Goal: Task Accomplishment & Management: Manage account settings

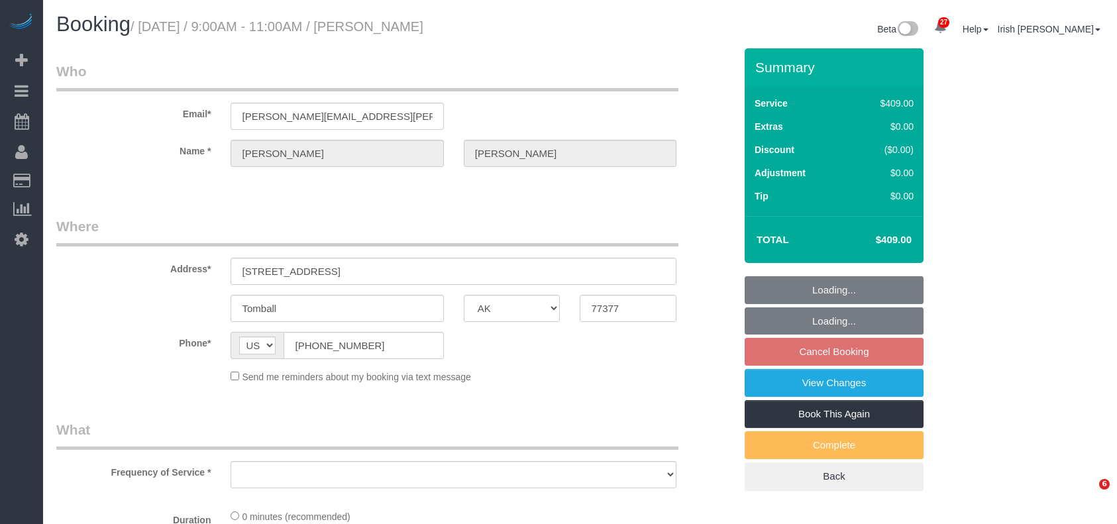
select select "[GEOGRAPHIC_DATA]"
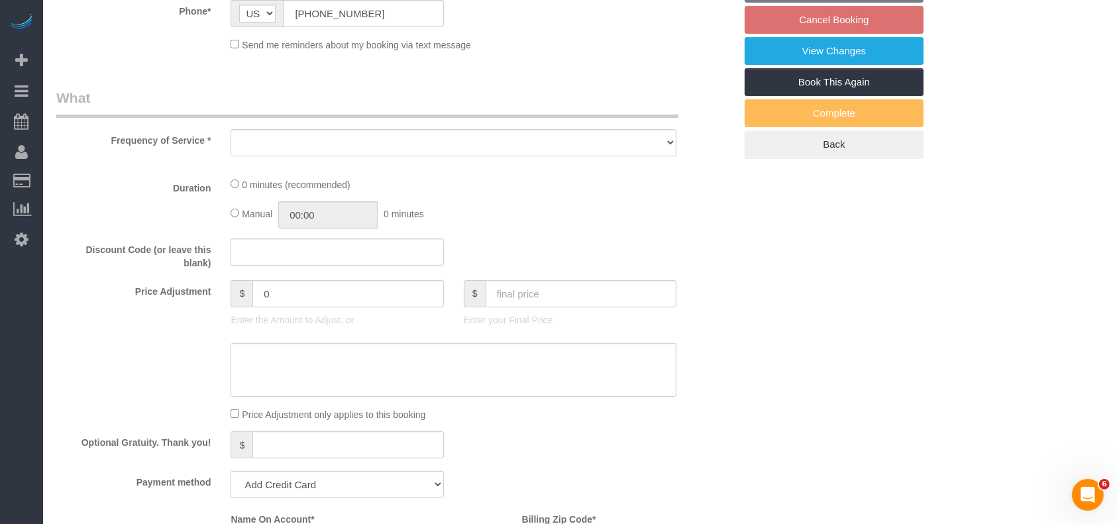
select select "3"
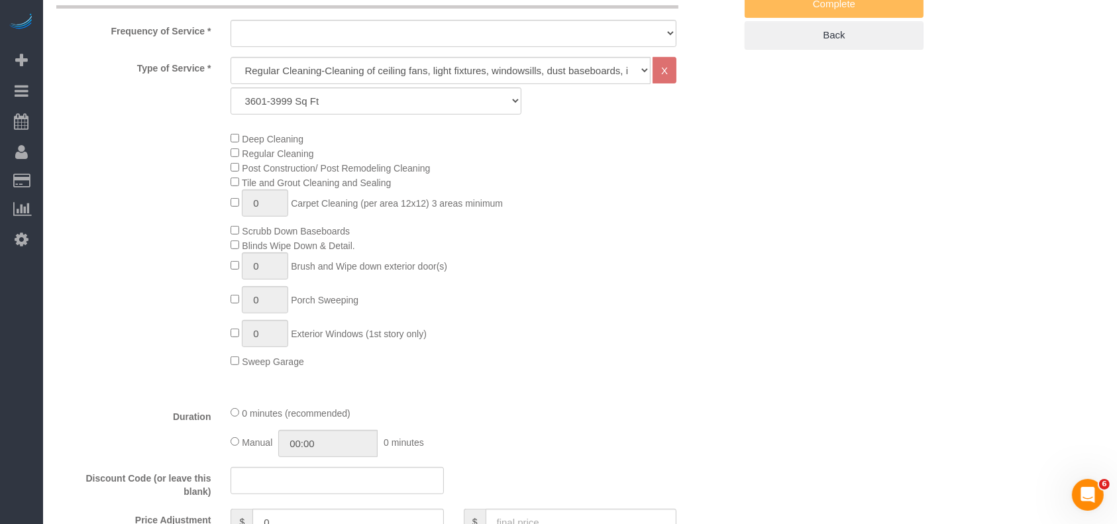
select select "object:14819"
select select "string:fspay-63ccbeb8-fc01-455c-b90b-54e40a86d1f2"
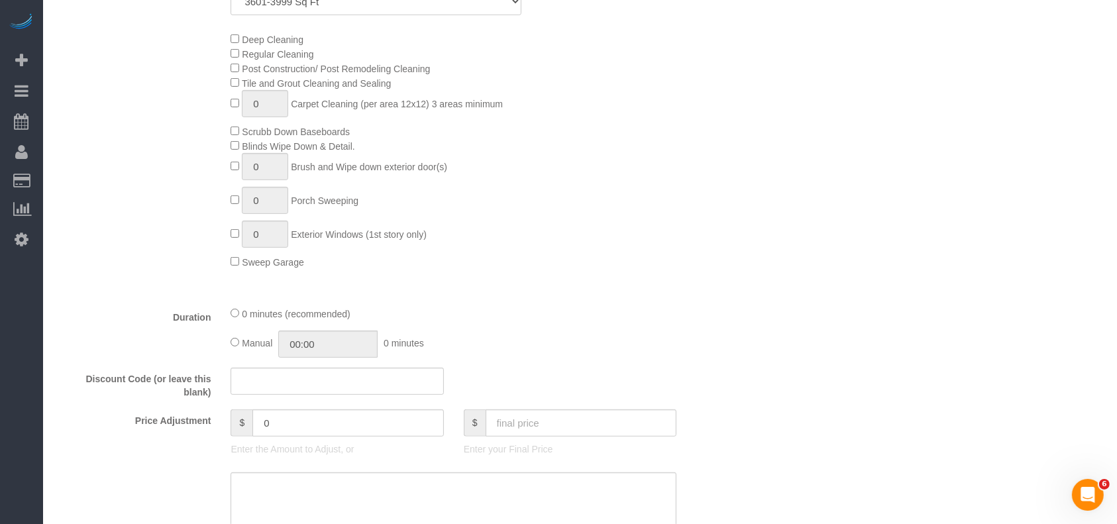
select select "object:14845"
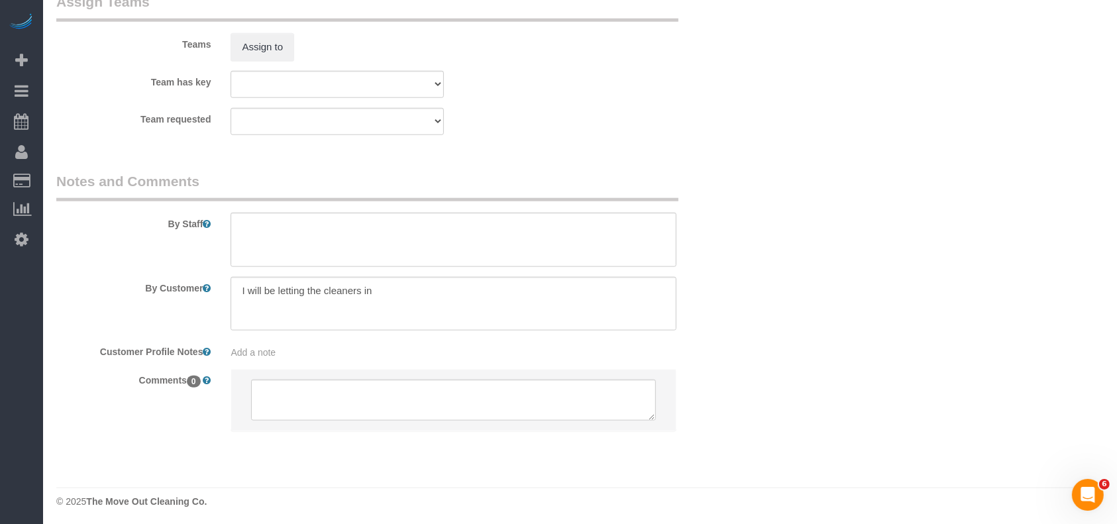
scroll to position [1426, 0]
click at [286, 240] on textarea at bounding box center [454, 236] width 446 height 54
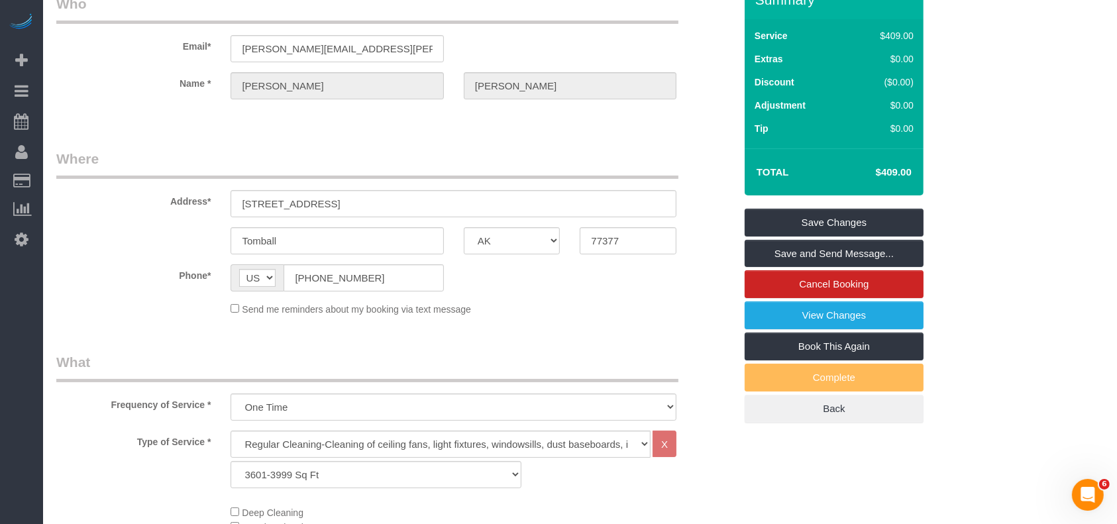
scroll to position [0, 0]
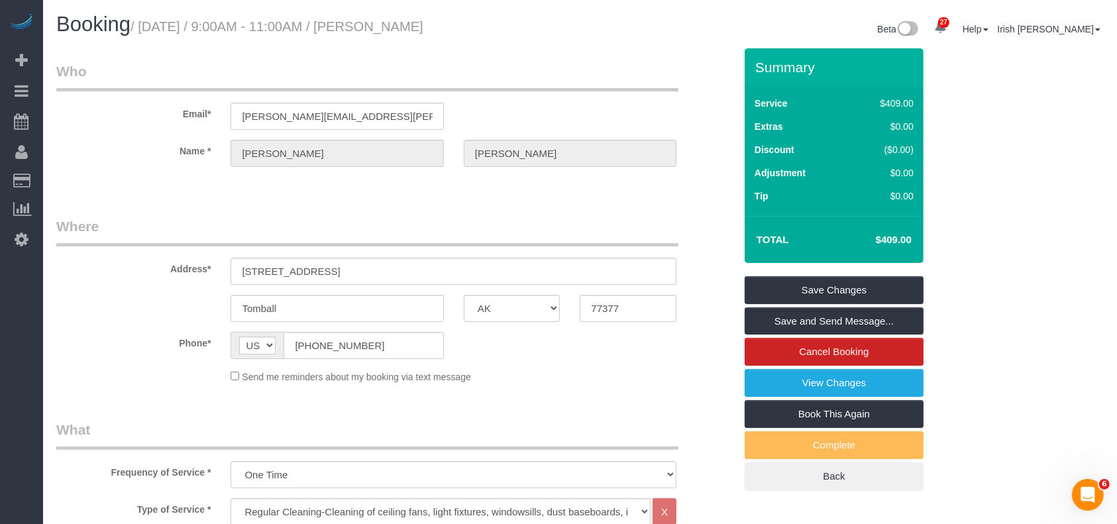
type textarea "* will open around 8-8:30am"
click at [776, 284] on link "Save Changes" at bounding box center [834, 290] width 179 height 28
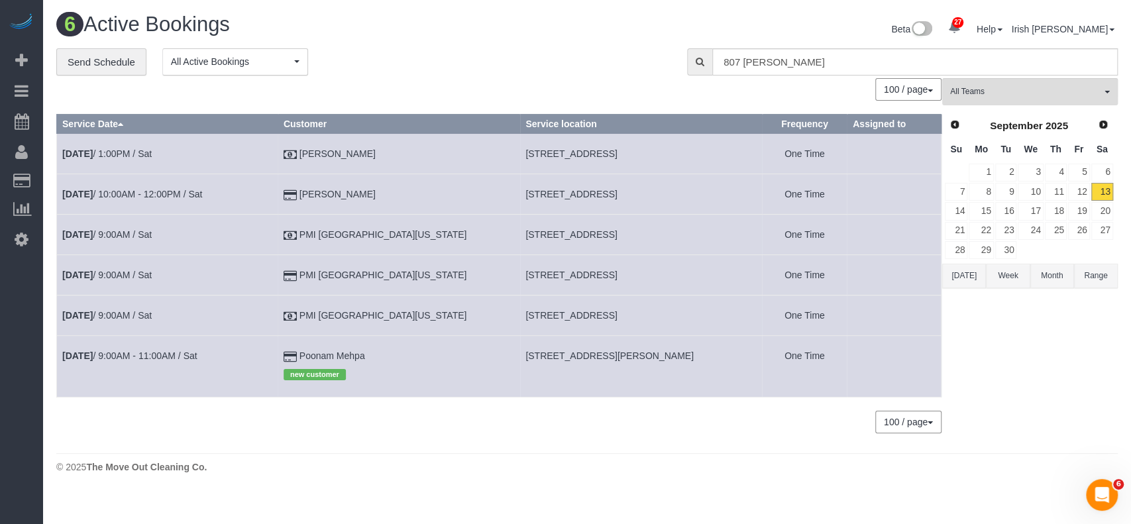
drag, startPoint x: 68, startPoint y: 209, endPoint x: 248, endPoint y: 146, distance: 190.5
click at [69, 209] on link "Charge Customers" at bounding box center [126, 207] width 166 height 26
select select
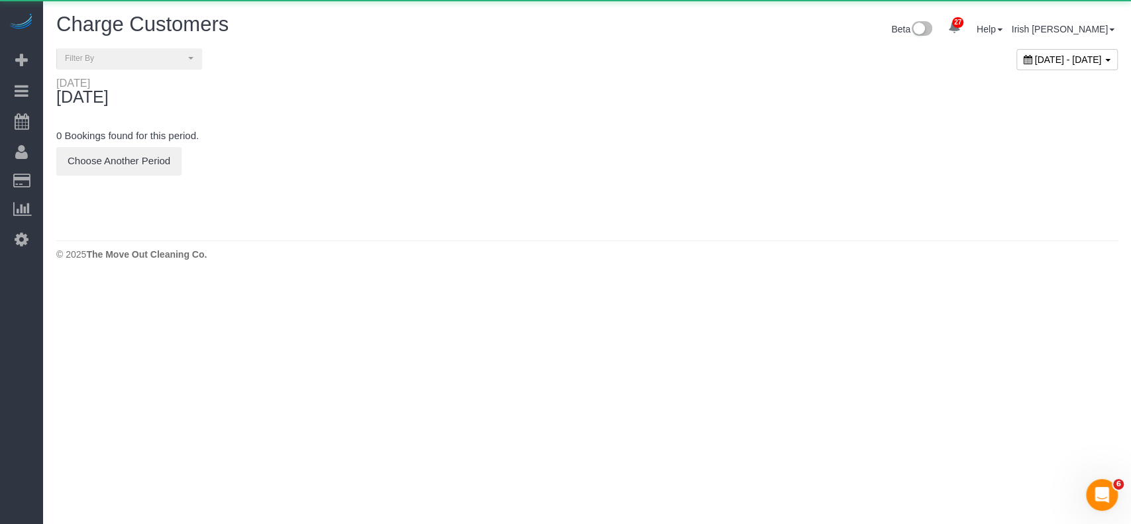
drag, startPoint x: 935, startPoint y: 60, endPoint x: 903, endPoint y: 93, distance: 46.9
click at [1035, 58] on span "[DATE] - [DATE]" at bounding box center [1068, 59] width 67 height 11
type input "**********"
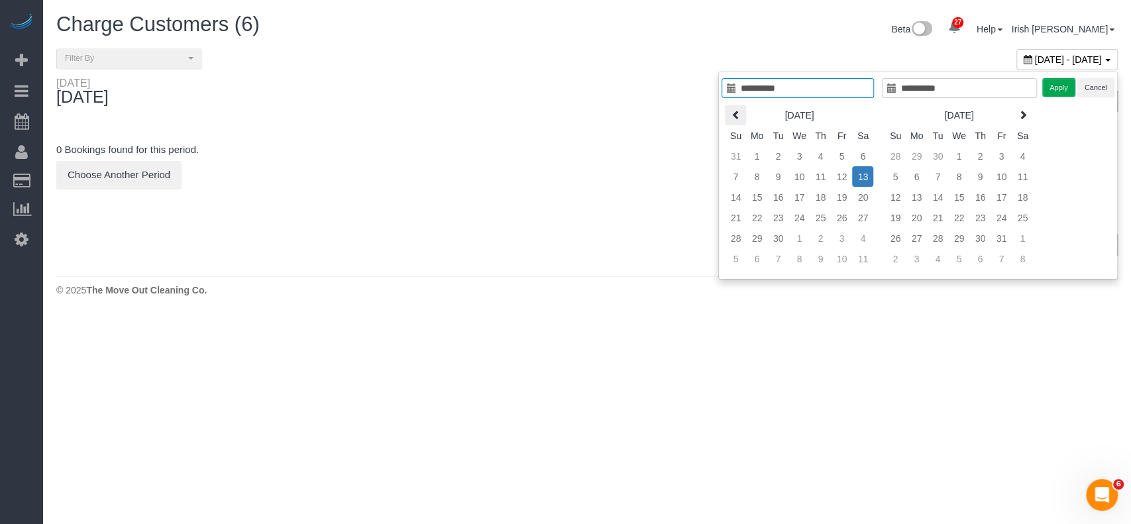
click at [730, 109] on th at bounding box center [735, 115] width 21 height 21
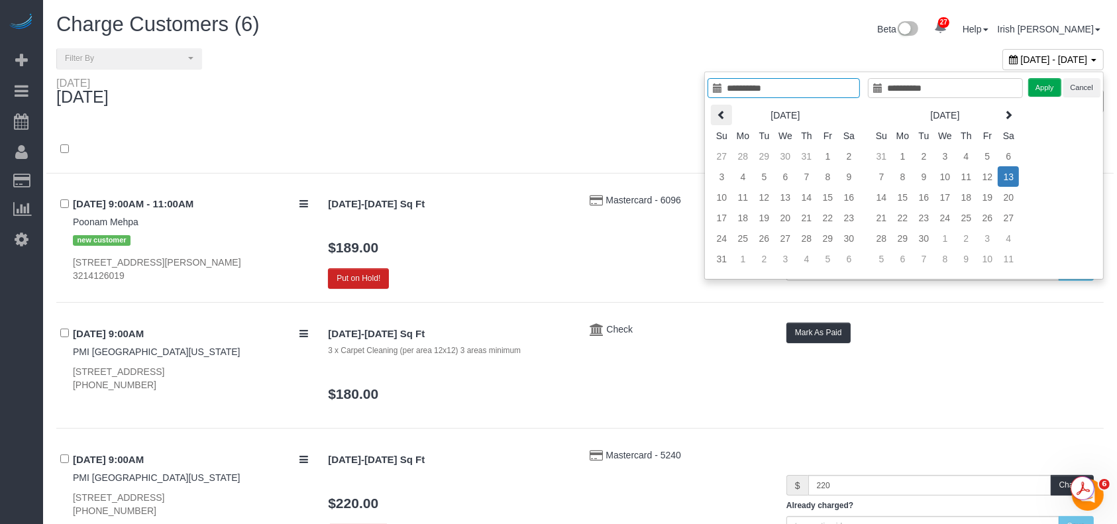
click at [723, 110] on icon at bounding box center [721, 114] width 9 height 9
type input "**********"
click at [743, 193] on td "14" at bounding box center [743, 197] width 21 height 21
type input "**********"
click at [1055, 87] on button "Apply" at bounding box center [1045, 87] width 33 height 19
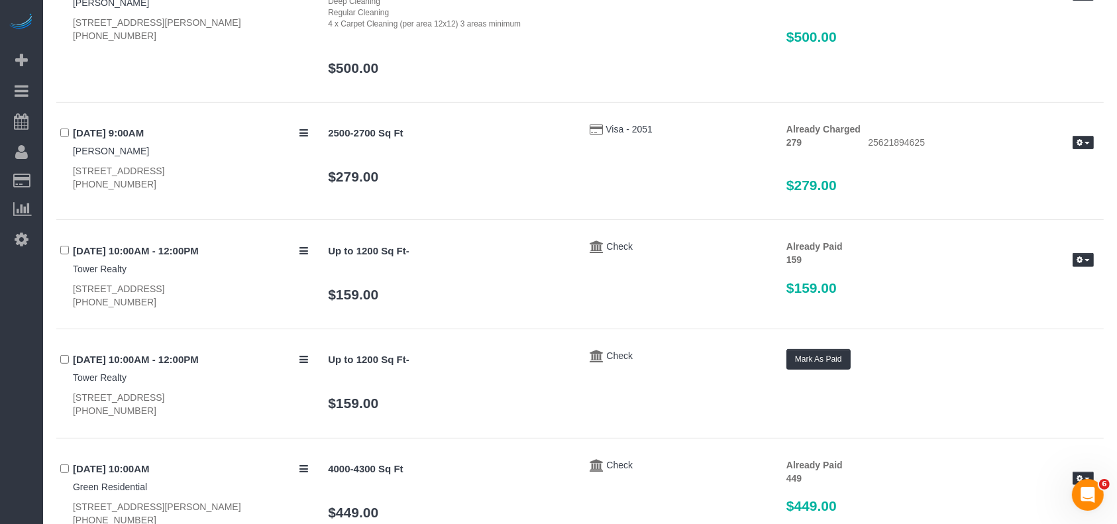
scroll to position [706, 0]
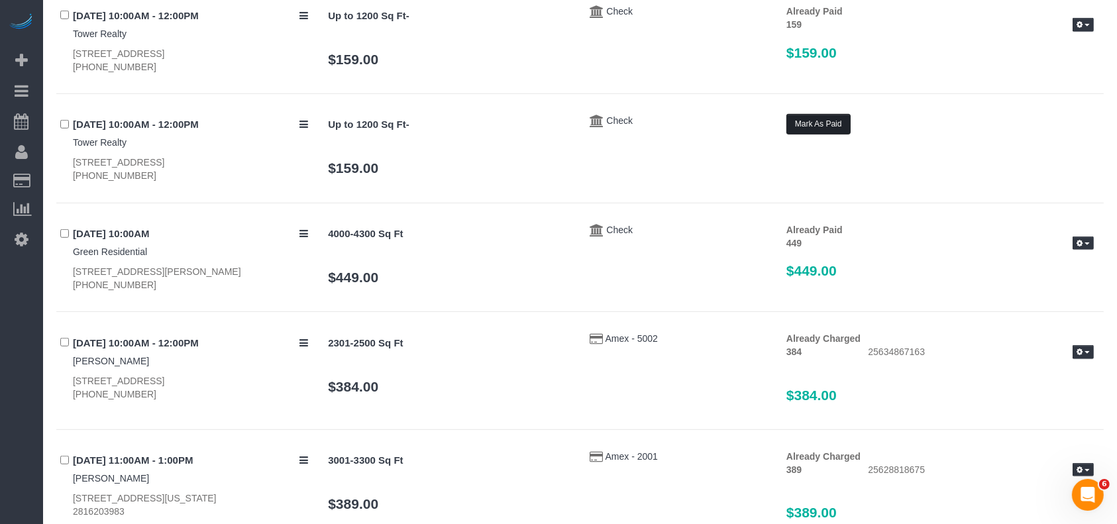
click at [811, 125] on button "Mark As Paid" at bounding box center [818, 124] width 64 height 21
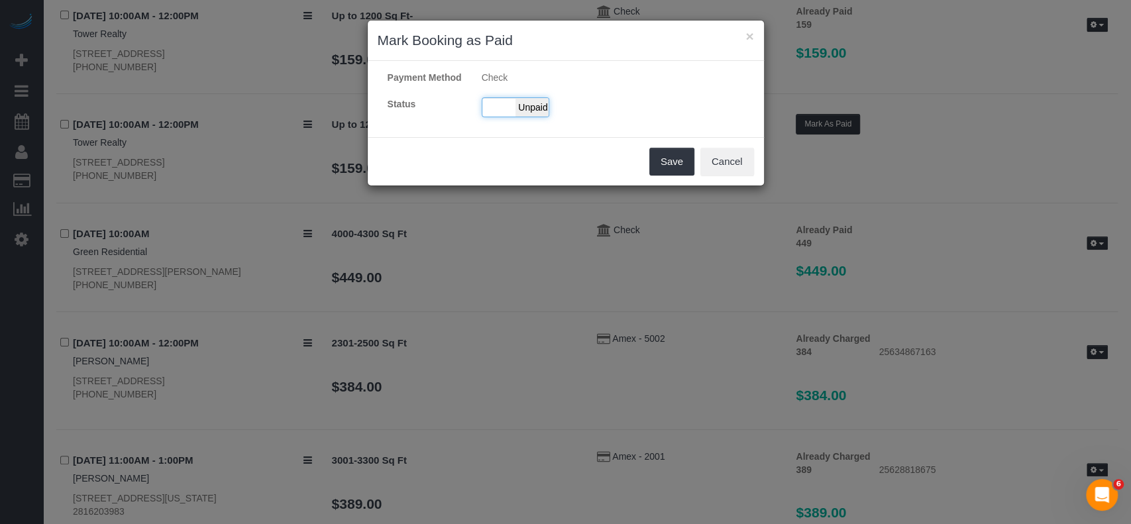
click at [509, 103] on div "Paid Unpaid" at bounding box center [516, 107] width 68 height 20
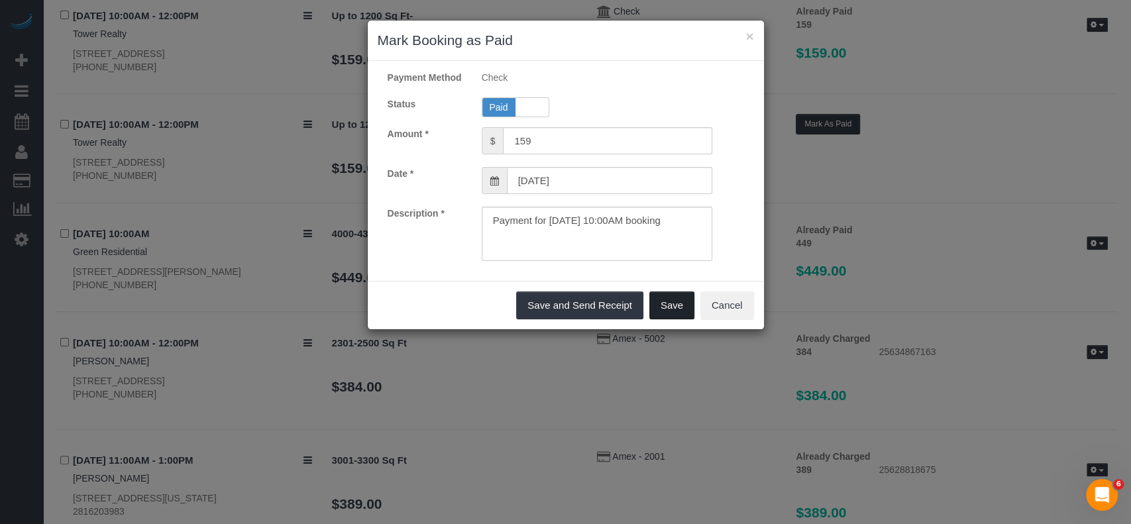
click at [661, 307] on button "Save" at bounding box center [671, 305] width 45 height 28
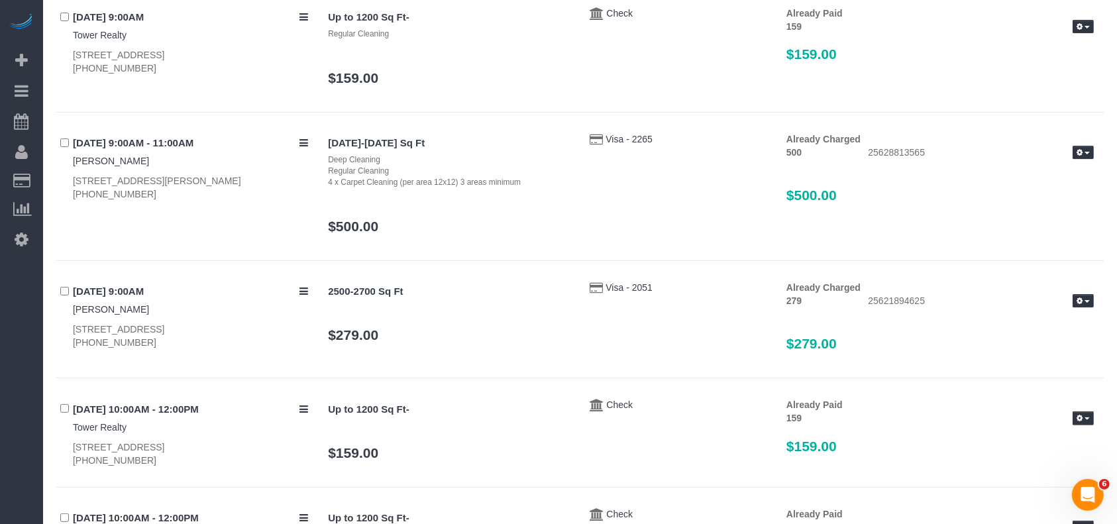
scroll to position [0, 0]
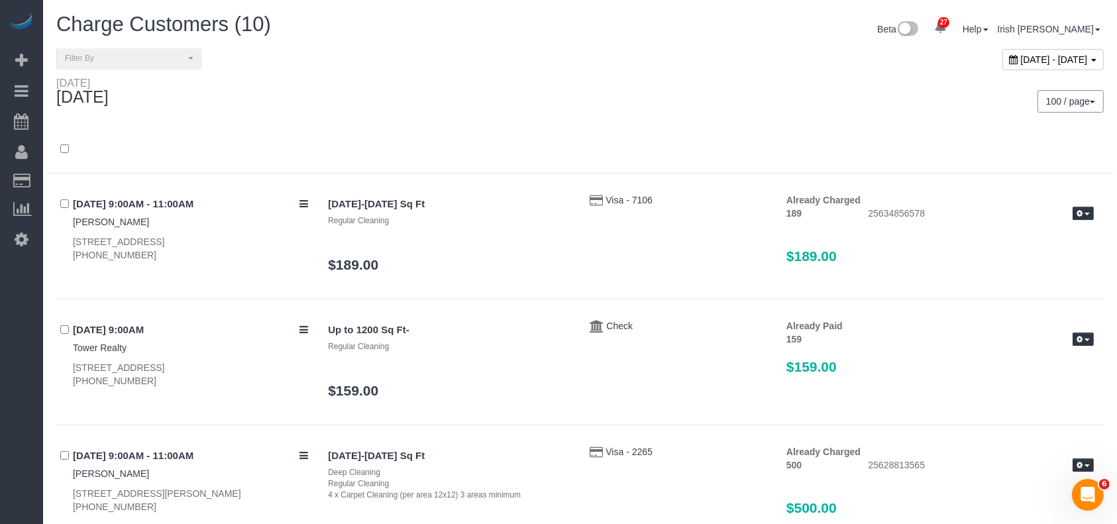
drag, startPoint x: 954, startPoint y: 60, endPoint x: 969, endPoint y: 66, distance: 15.7
click at [1002, 62] on div "[DATE] - [DATE]" at bounding box center [1052, 59] width 101 height 21
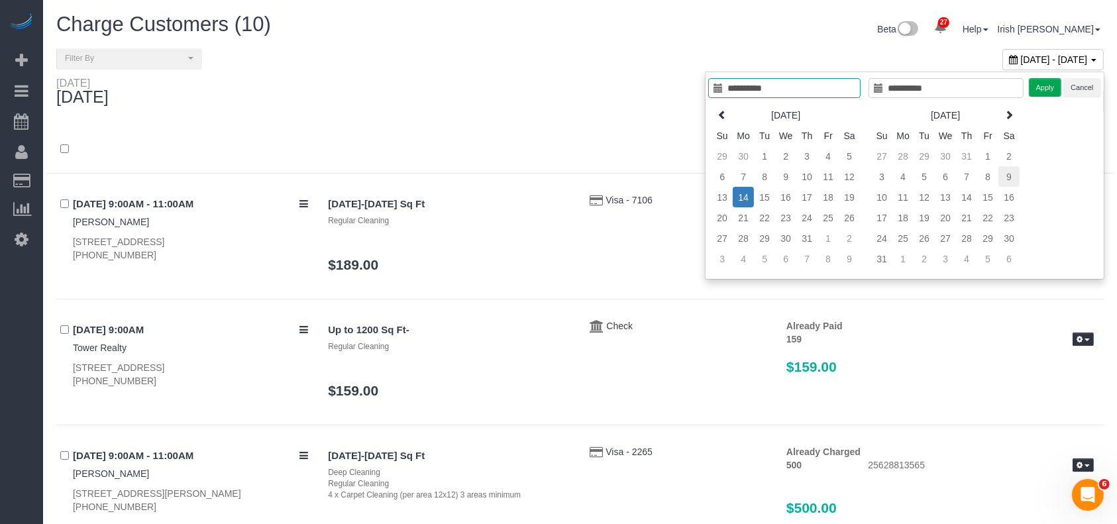
type input "**********"
click at [1009, 176] on td "9" at bounding box center [1008, 176] width 21 height 21
type input "**********"
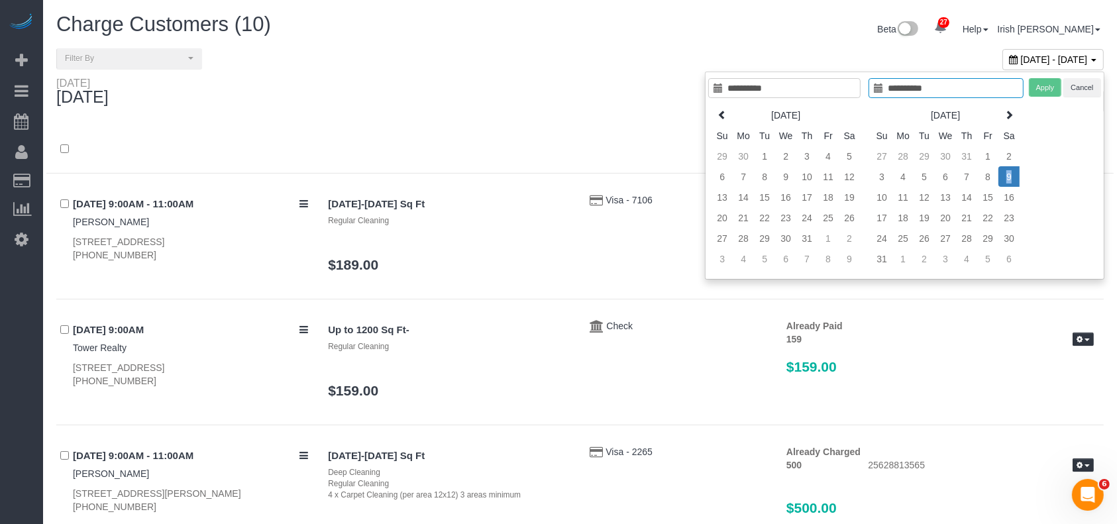
click at [1009, 176] on td "9" at bounding box center [1008, 176] width 21 height 21
click at [1051, 81] on button "Apply" at bounding box center [1045, 87] width 33 height 19
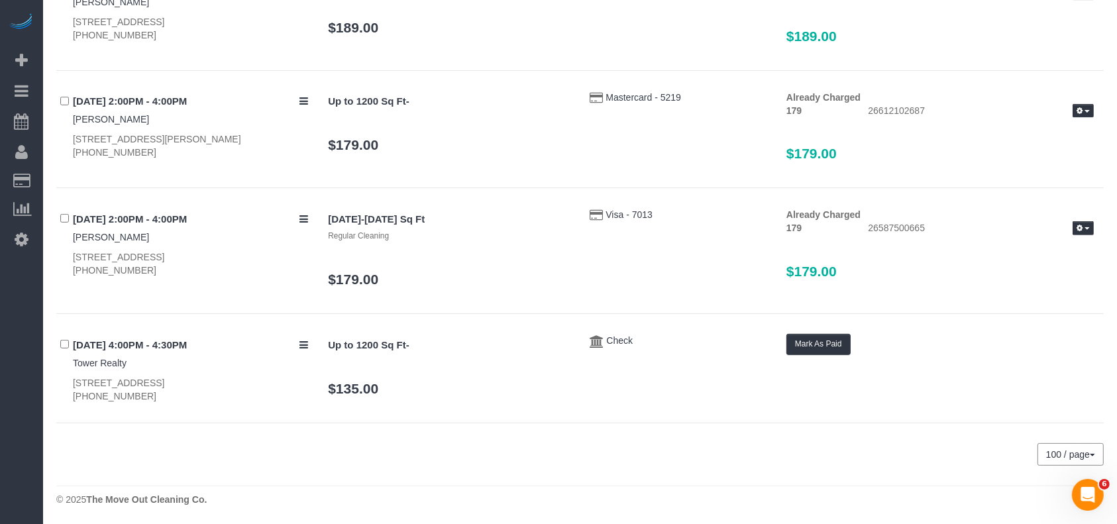
scroll to position [456, 0]
click at [831, 338] on button "Mark As Paid" at bounding box center [818, 343] width 64 height 21
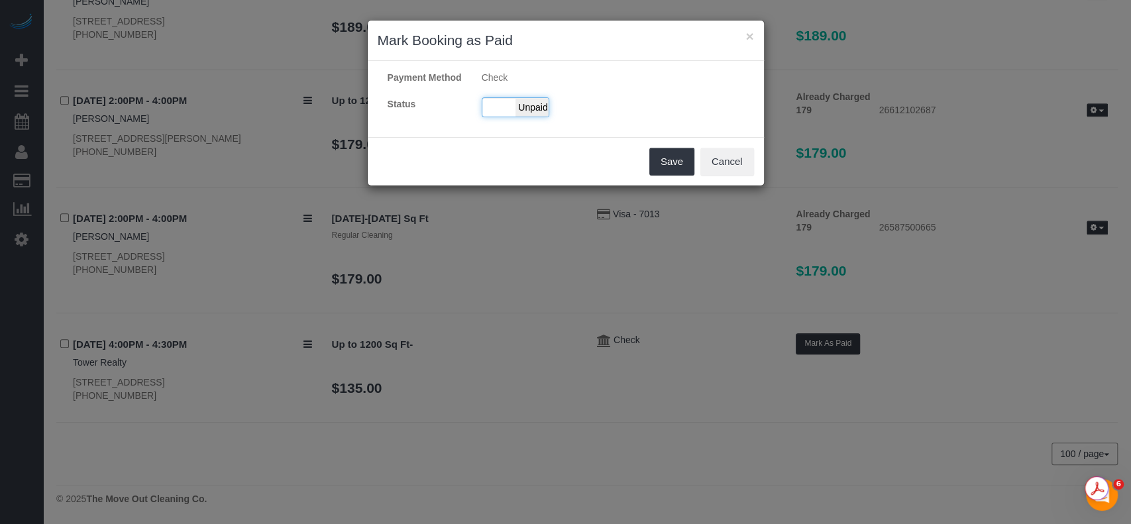
click at [490, 102] on div "Paid Unpaid" at bounding box center [516, 107] width 68 height 20
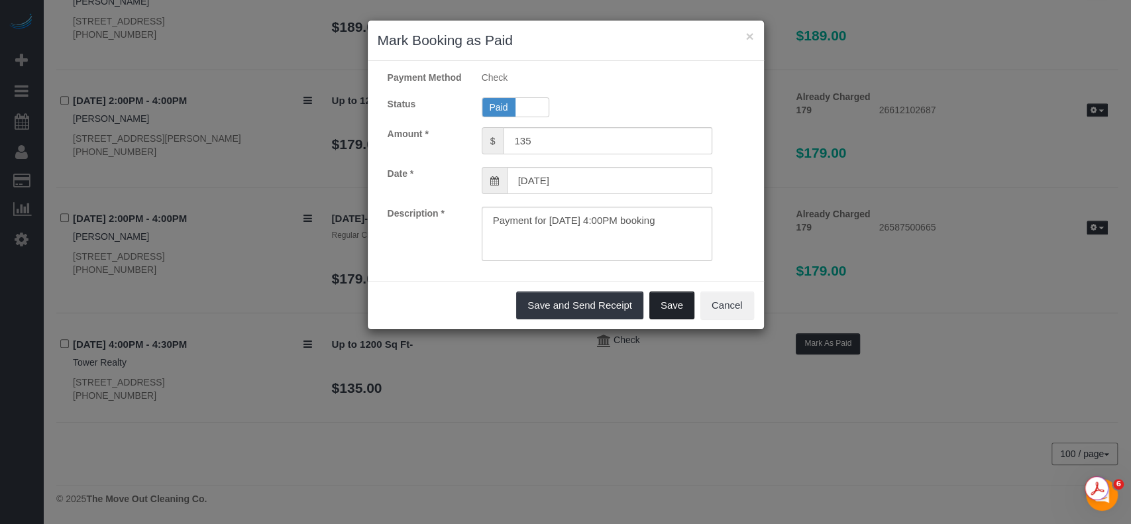
click at [668, 303] on button "Save" at bounding box center [671, 305] width 45 height 28
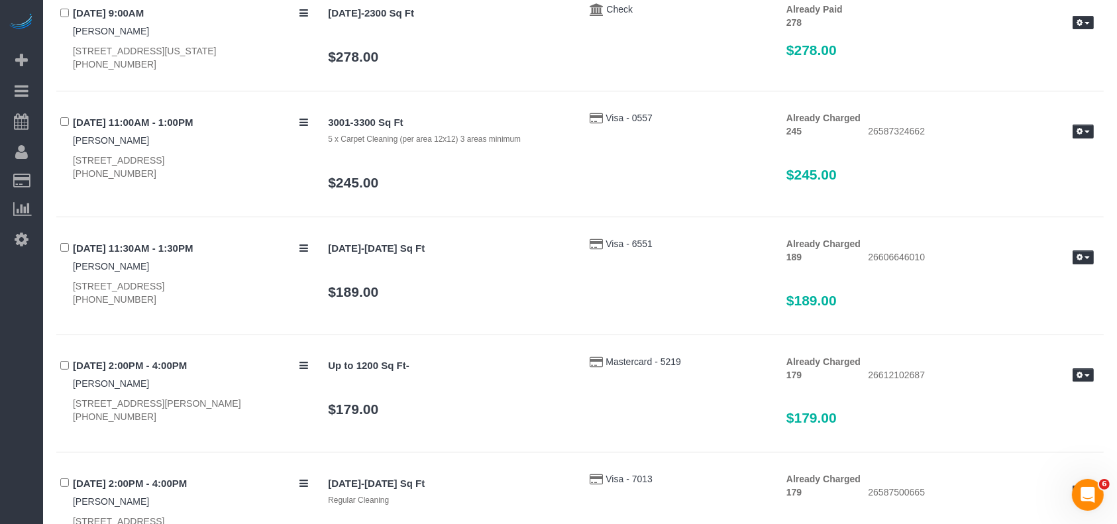
scroll to position [0, 0]
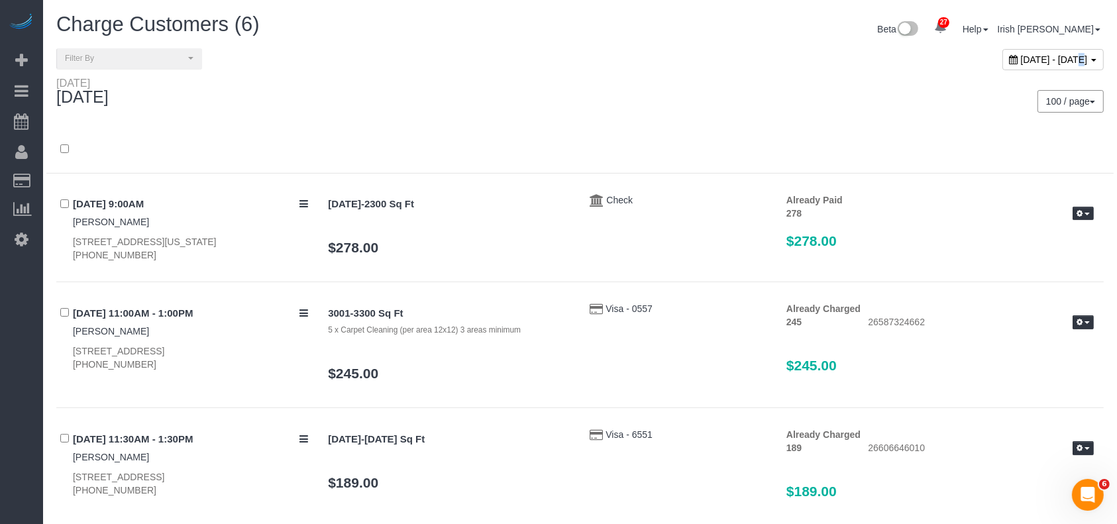
click at [1002, 55] on div "[DATE] - [DATE]" at bounding box center [1052, 59] width 101 height 21
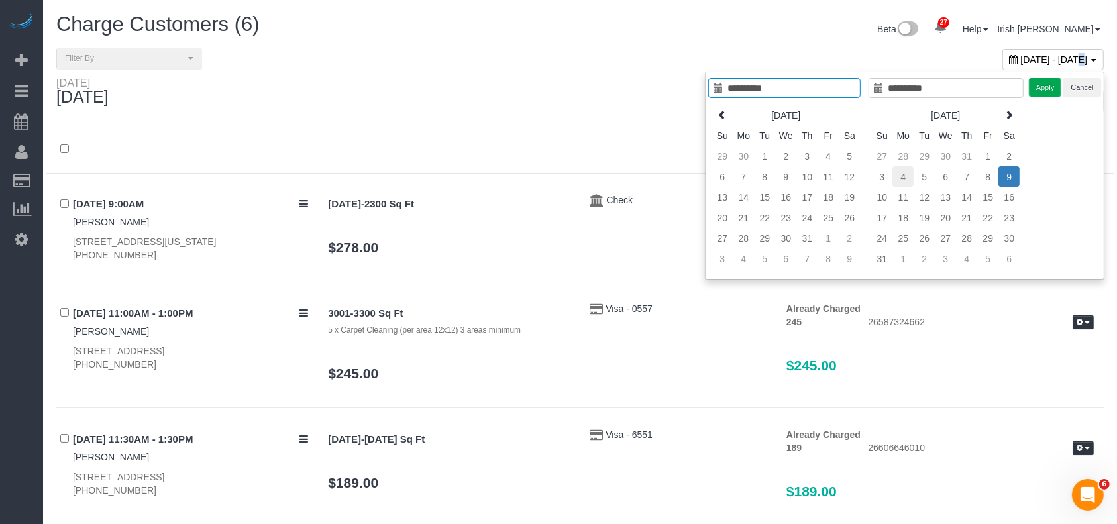
type input "**********"
click at [906, 171] on td "4" at bounding box center [902, 176] width 21 height 21
type input "**********"
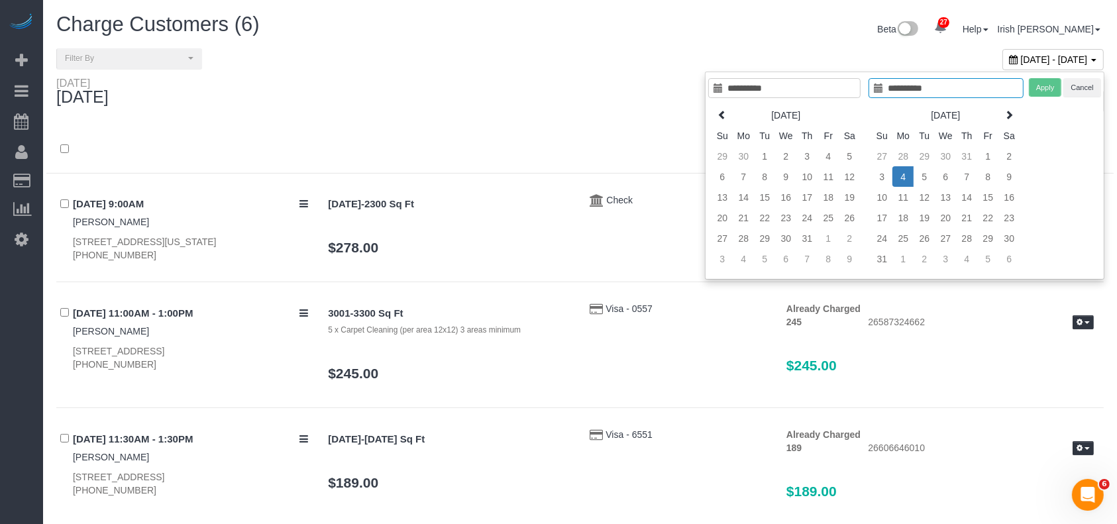
click at [906, 171] on td "4" at bounding box center [902, 176] width 21 height 21
click at [1037, 78] on button "Apply" at bounding box center [1045, 87] width 33 height 19
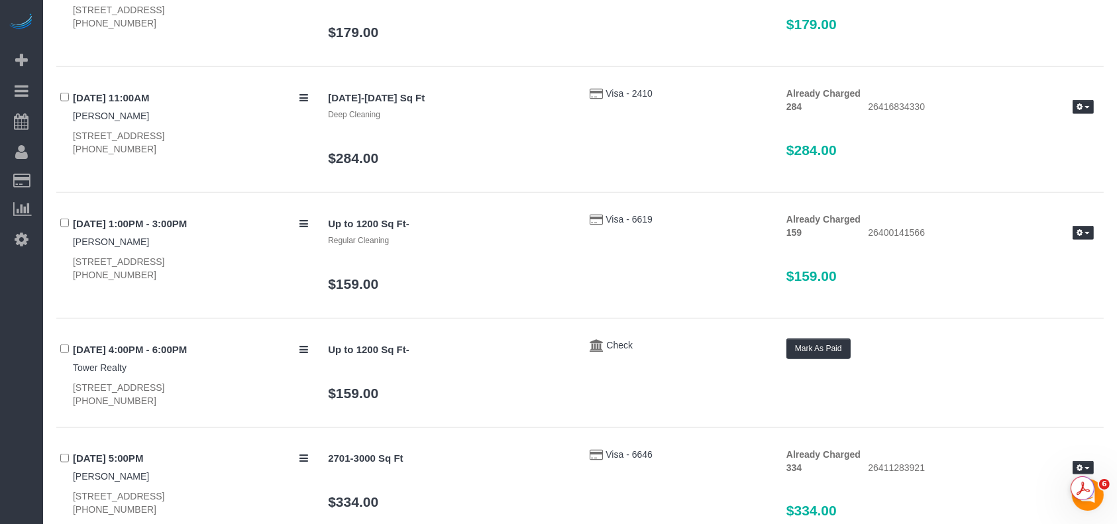
scroll to position [1093, 0]
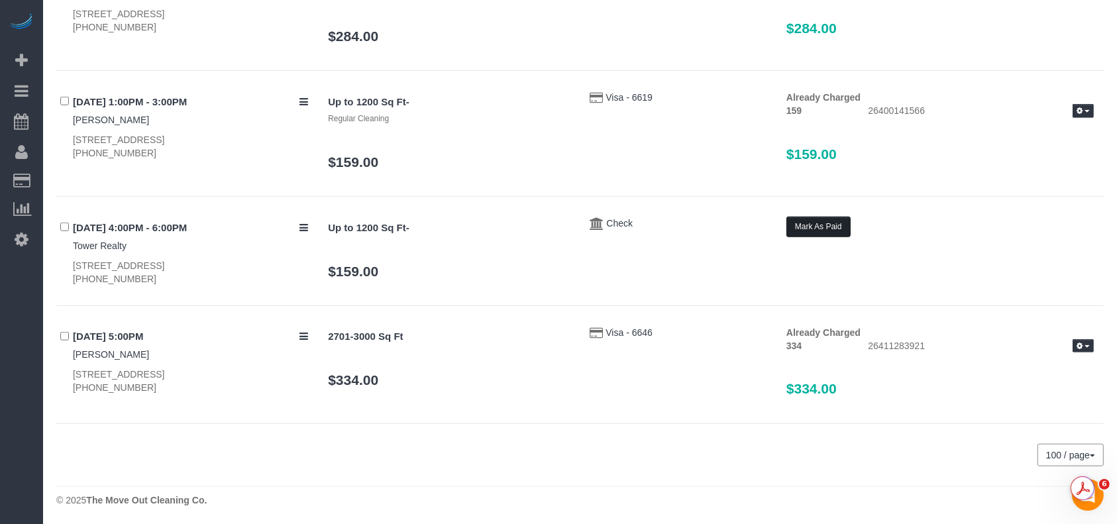
click at [837, 221] on button "Mark As Paid" at bounding box center [818, 227] width 64 height 21
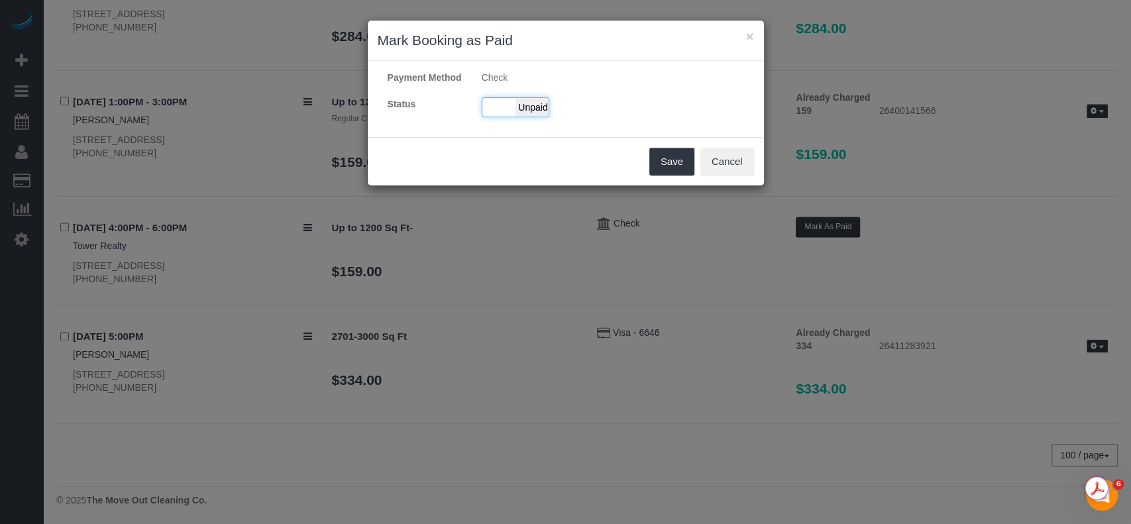
click at [492, 104] on div "Paid Unpaid" at bounding box center [516, 107] width 68 height 20
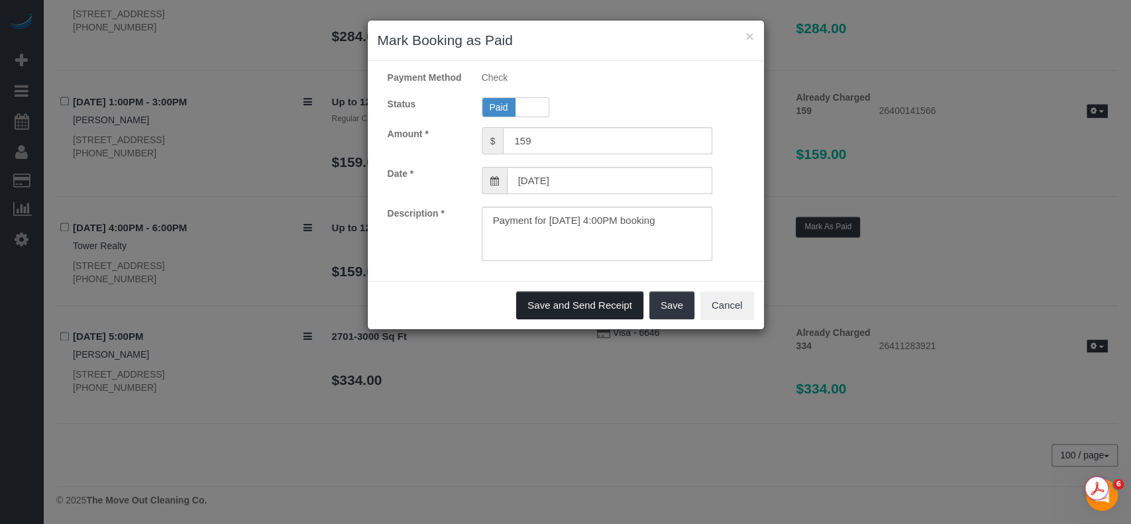
click at [600, 305] on button "Save and Send Receipt" at bounding box center [579, 305] width 127 height 28
click at [663, 300] on div "Save and Send Receipt Save Cancel" at bounding box center [566, 305] width 396 height 48
click at [666, 301] on div "Save and Send Receipt Save Cancel" at bounding box center [566, 305] width 396 height 48
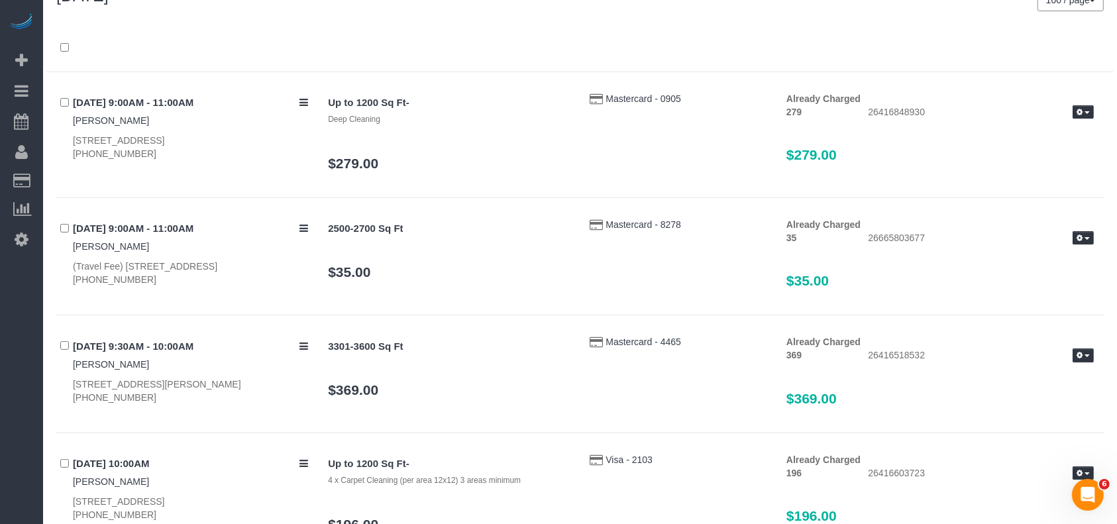
scroll to position [0, 0]
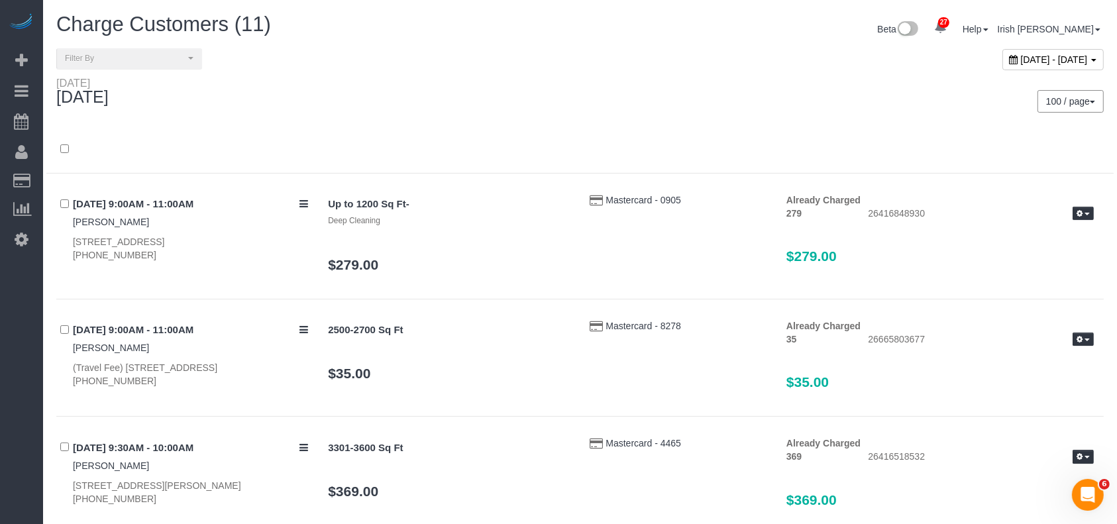
click at [1021, 56] on span "[DATE] - [DATE]" at bounding box center [1054, 59] width 67 height 11
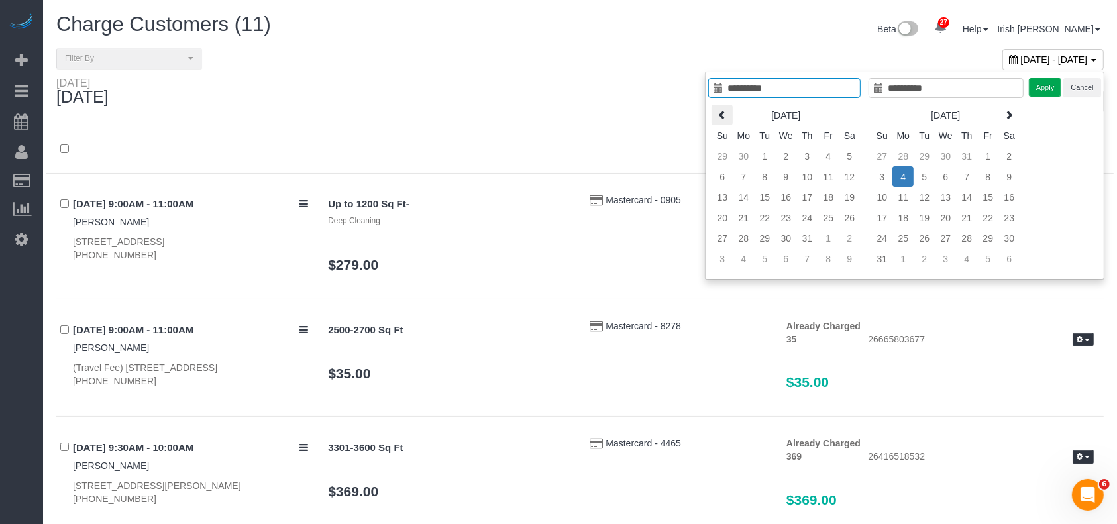
click at [726, 110] on icon at bounding box center [721, 114] width 9 height 9
type input "**********"
click at [789, 240] on td "25" at bounding box center [785, 238] width 21 height 21
type input "**********"
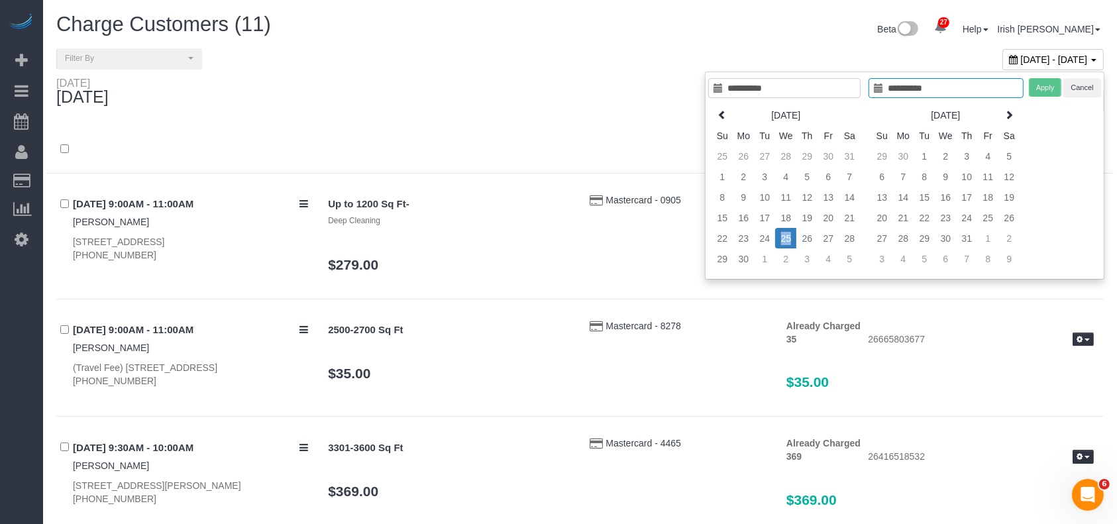
click at [789, 240] on td "25" at bounding box center [785, 238] width 21 height 21
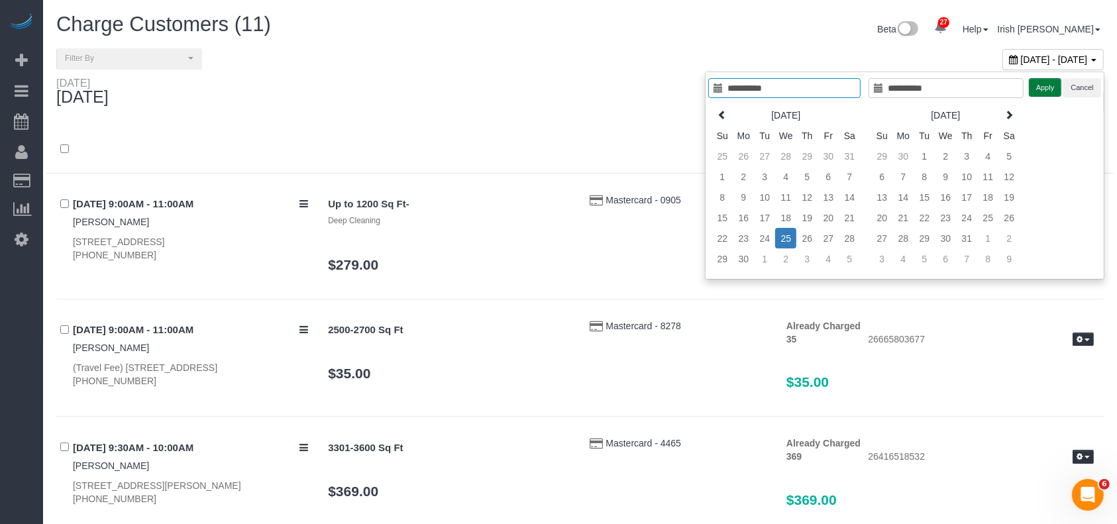
click at [1042, 86] on button "Apply" at bounding box center [1045, 87] width 33 height 19
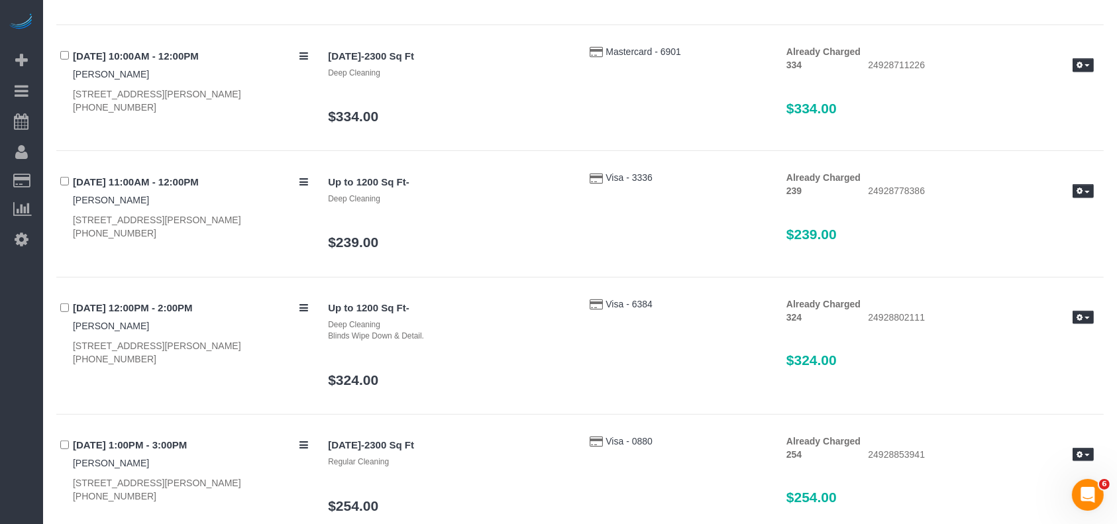
scroll to position [353, 0]
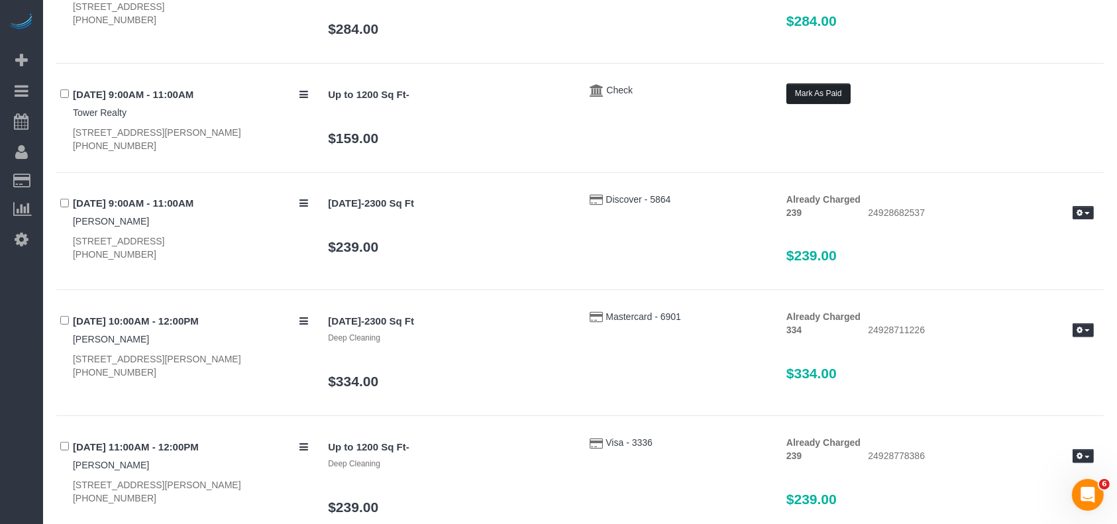
click at [821, 96] on button "Mark As Paid" at bounding box center [818, 93] width 64 height 21
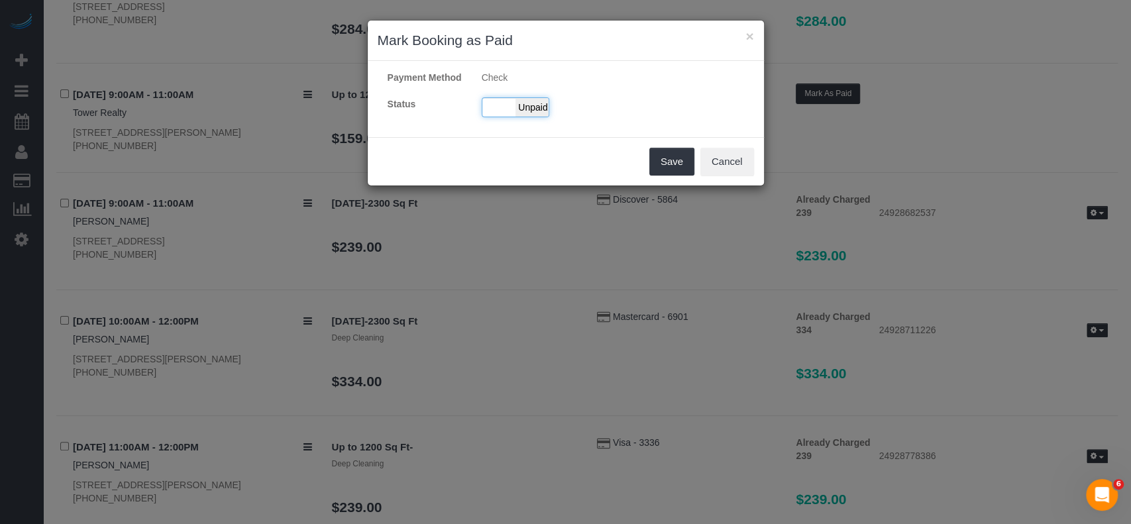
click at [503, 104] on div "Paid Unpaid" at bounding box center [516, 107] width 68 height 20
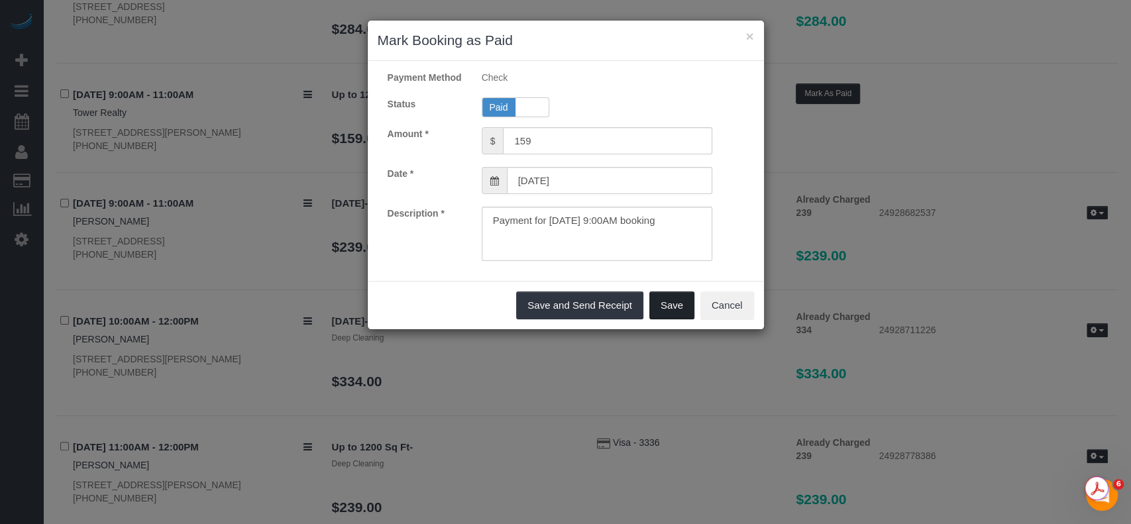
click at [667, 306] on button "Save" at bounding box center [671, 305] width 45 height 28
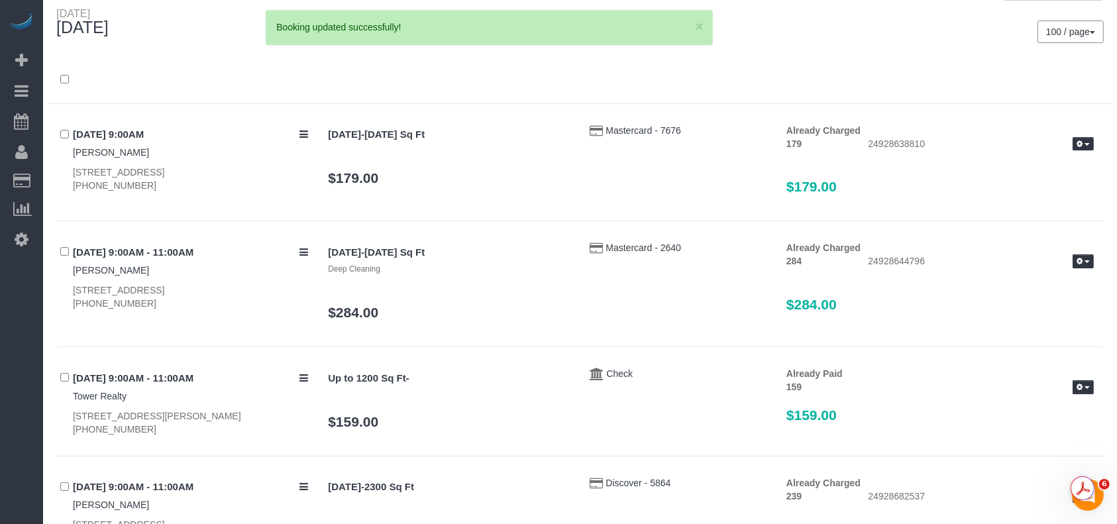
scroll to position [0, 0]
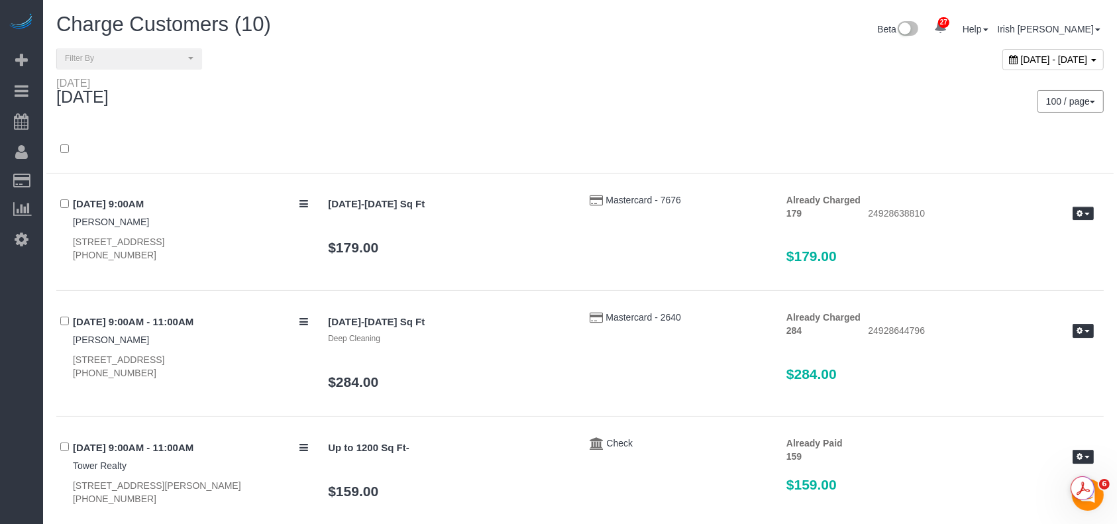
click at [1010, 57] on icon at bounding box center [1014, 59] width 9 height 9
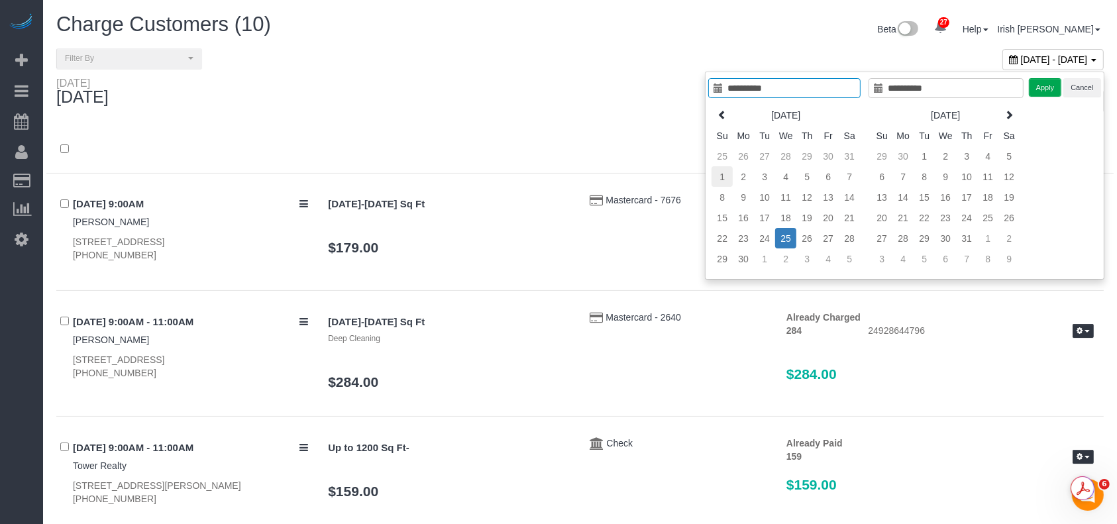
type input "**********"
click at [724, 169] on td "1" at bounding box center [721, 176] width 21 height 21
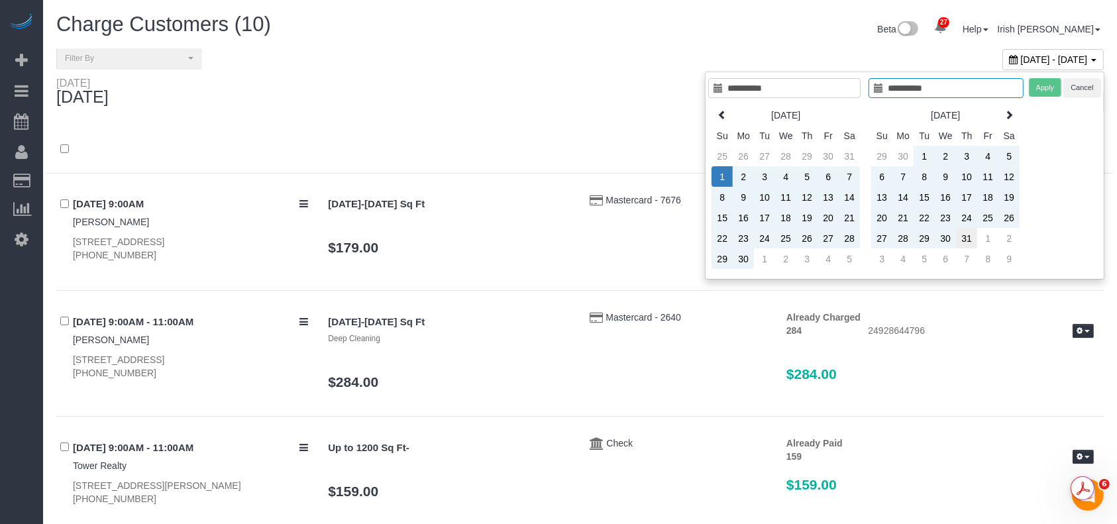
type input "**********"
click at [970, 238] on td "31" at bounding box center [966, 238] width 21 height 21
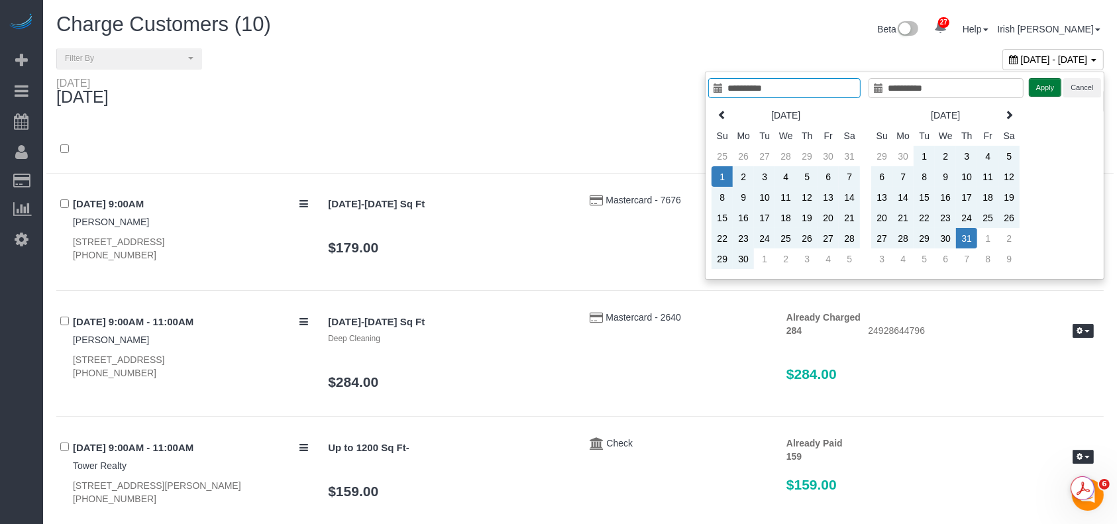
click at [1048, 85] on button "Apply" at bounding box center [1045, 87] width 33 height 19
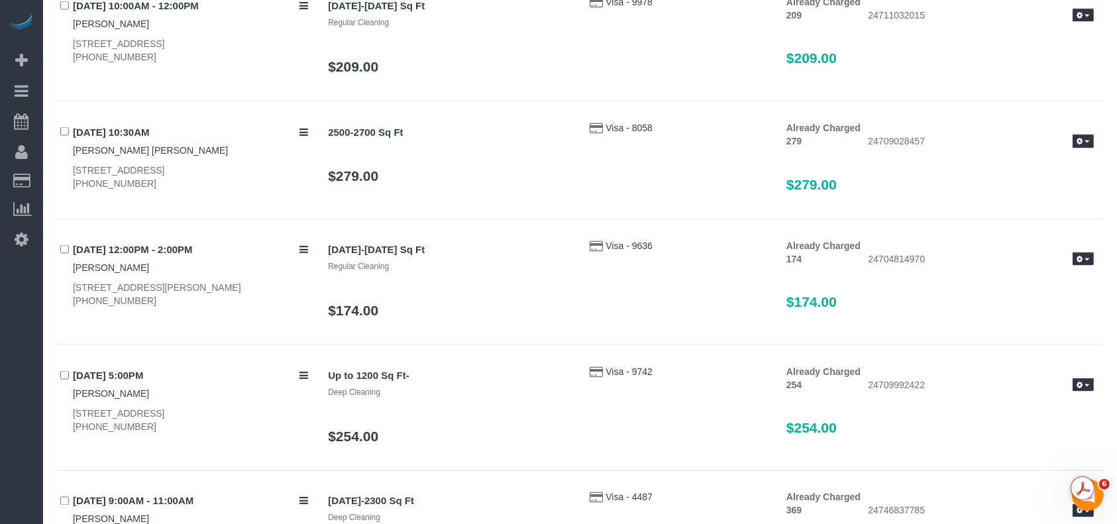
scroll to position [12265, 0]
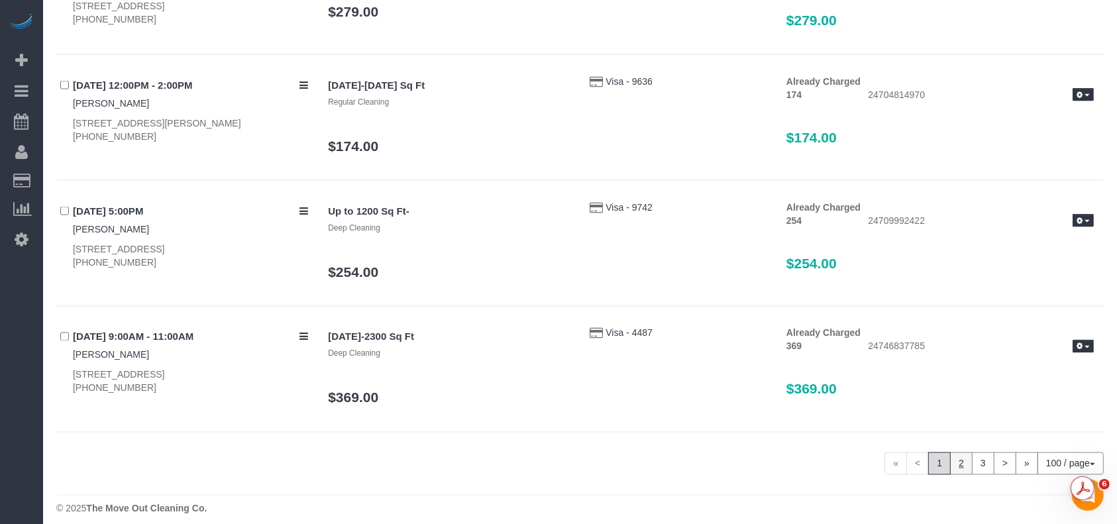
click at [965, 454] on link "2" at bounding box center [961, 463] width 23 height 23
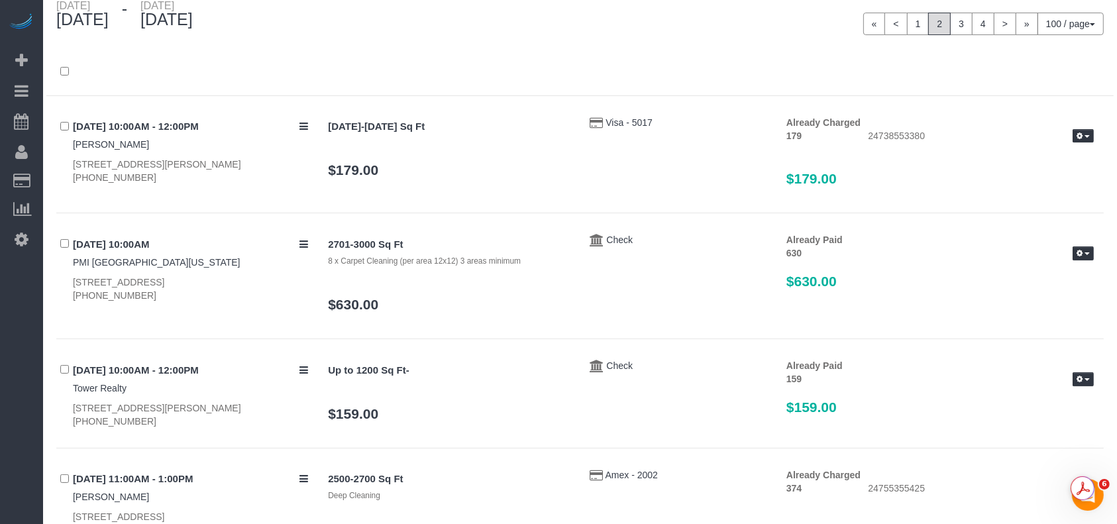
scroll to position [0, 0]
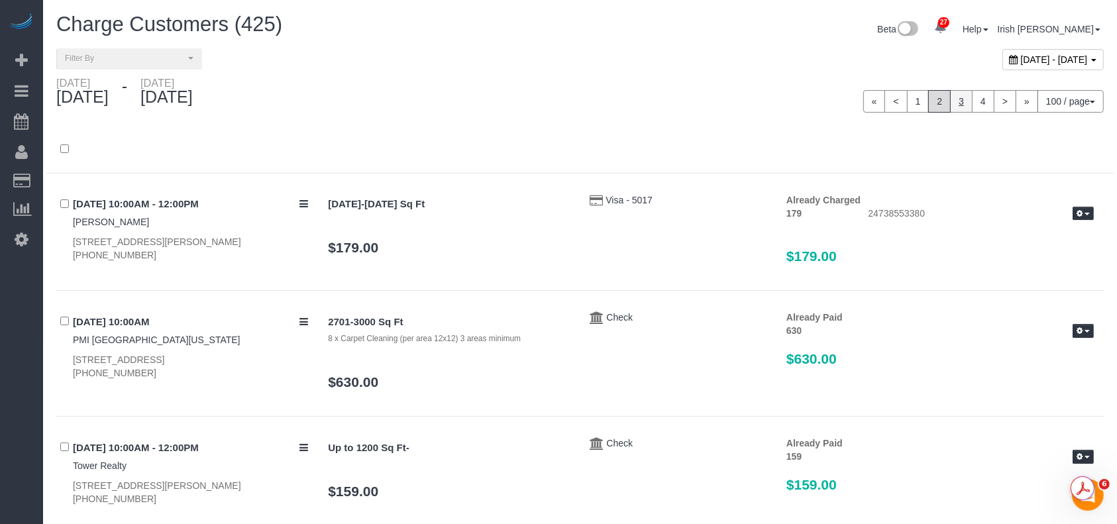
click at [960, 98] on link "3" at bounding box center [961, 101] width 23 height 23
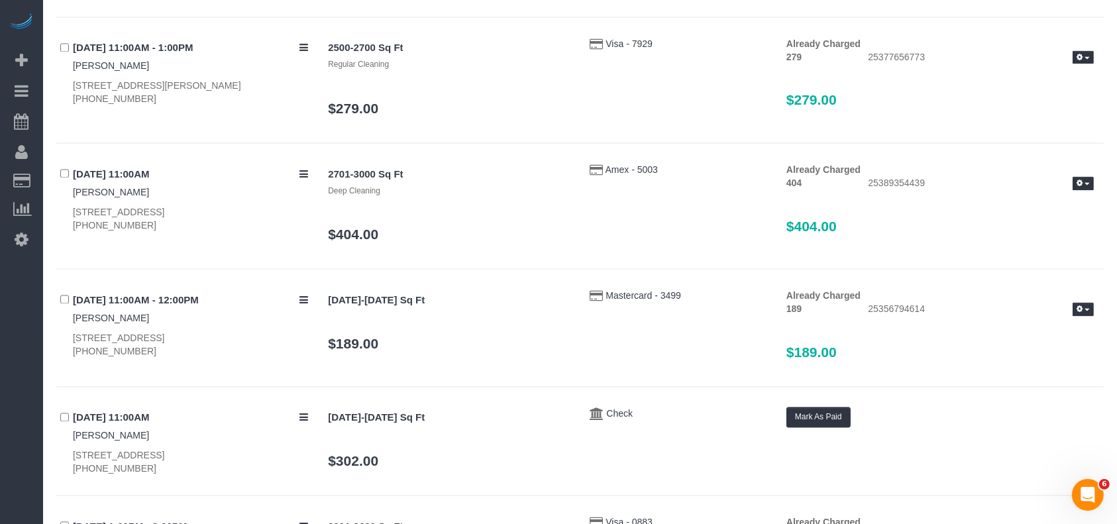
scroll to position [2826, 0]
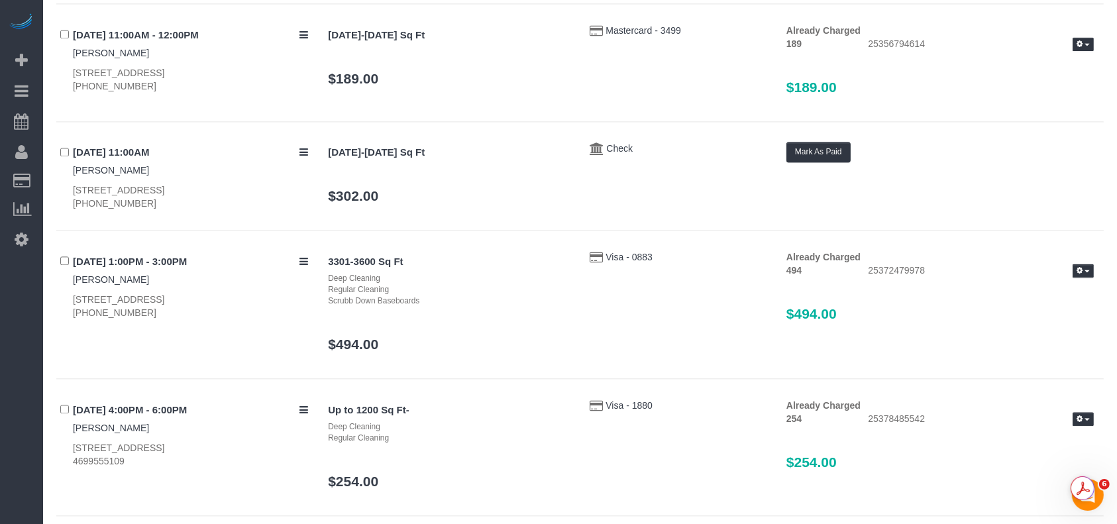
click at [1, 411] on div "27 Beta Your Notifications You have 0 alerts × You have 1 to charge for [DATE] …" at bounding box center [21, 262] width 43 height 524
drag, startPoint x: 74, startPoint y: 148, endPoint x: 256, endPoint y: 350, distance: 271.6
click at [146, 201] on div "[DATE] 11:00AM [PERSON_NAME] [STREET_ADDRESS] [PHONE_NUMBER]" at bounding box center [187, 176] width 262 height 69
copy div "[DATE] 11:00AM [PERSON_NAME] [STREET_ADDRESS] [PHONE_NUMBER]"
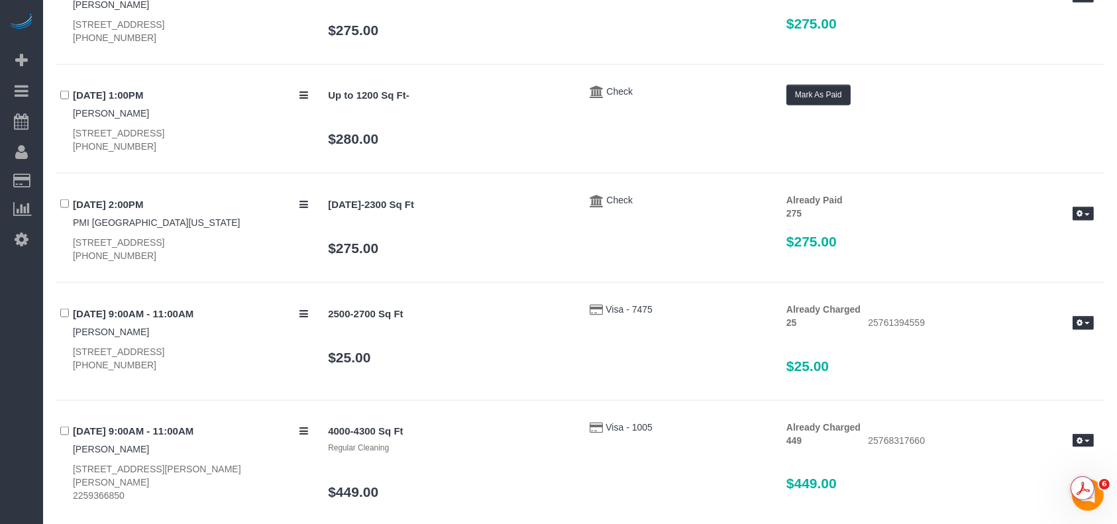
scroll to position [11570, 0]
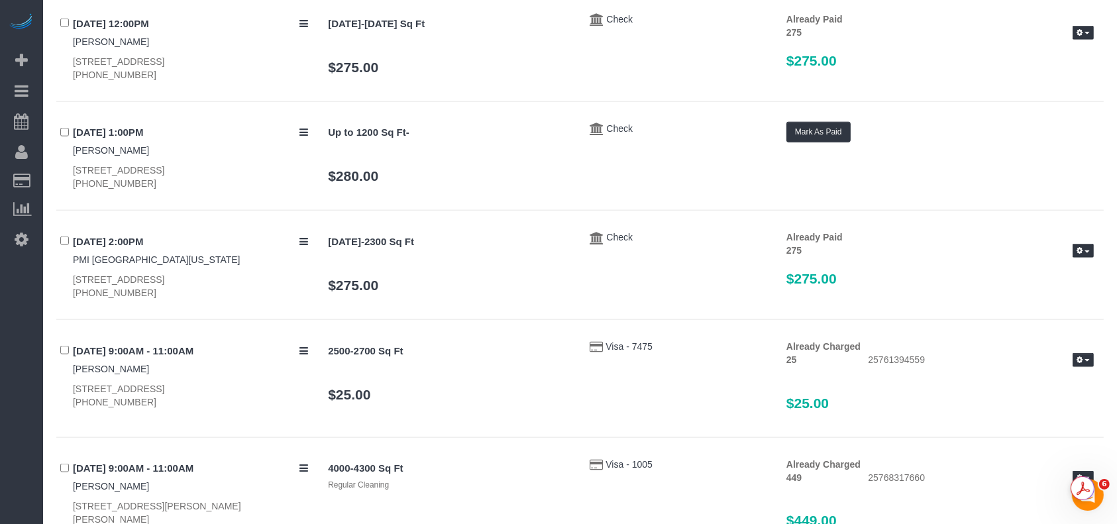
drag, startPoint x: 74, startPoint y: 121, endPoint x: 148, endPoint y: 172, distance: 90.0
click at [148, 172] on div "[DATE] 1:00PM [PERSON_NAME] [STREET_ADDRESS] [PHONE_NUMBER]" at bounding box center [187, 156] width 262 height 69
copy div "[DATE] 1:00PM [PERSON_NAME] [STREET_ADDRESS] [PHONE_NUMBER]"
drag, startPoint x: 4, startPoint y: 452, endPoint x: 13, endPoint y: 454, distance: 8.8
click at [6, 453] on div "27 Beta Your Notifications You have 0 alerts × You have 1 to charge for [DATE] …" at bounding box center [21, 262] width 43 height 524
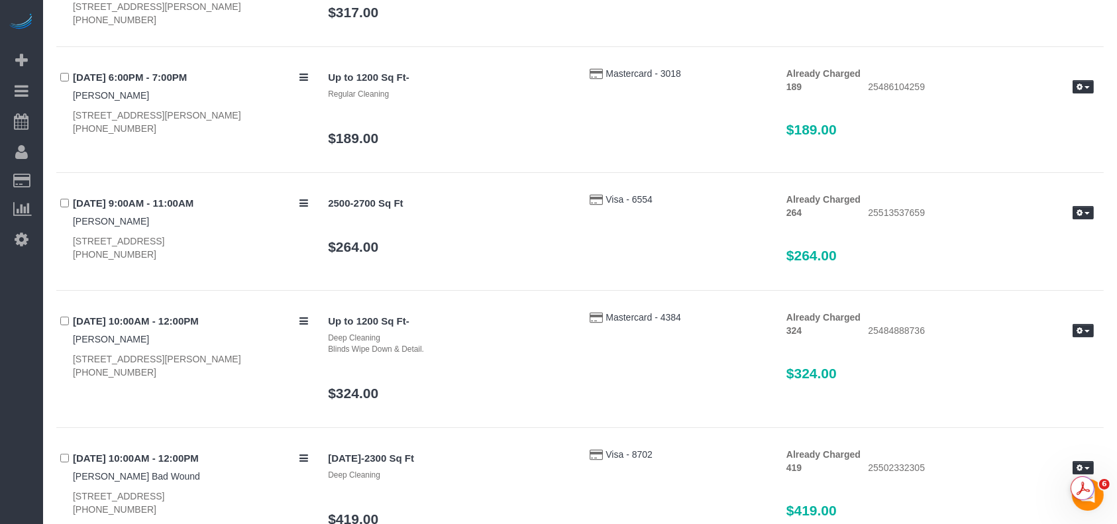
scroll to position [5035, 0]
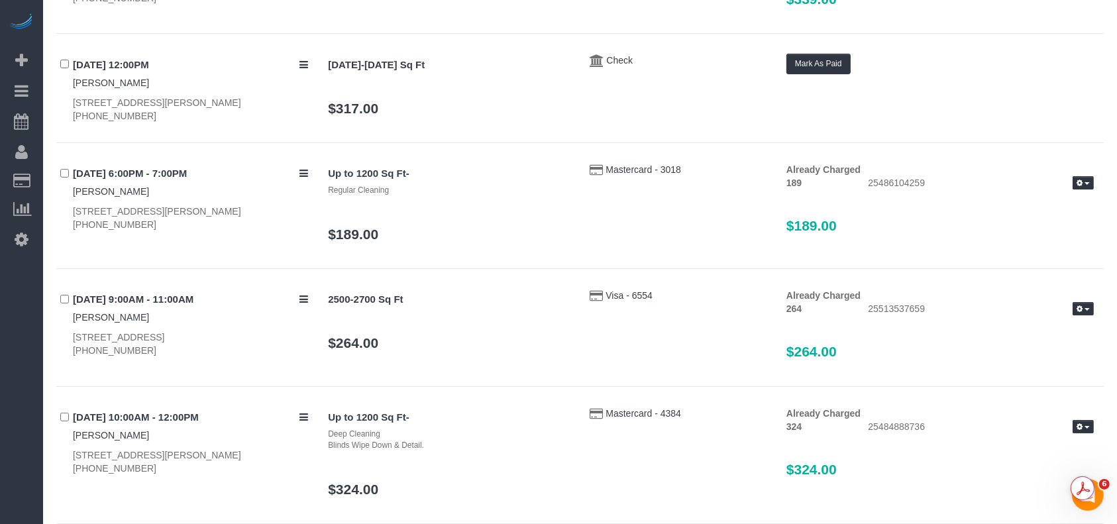
click at [0, 332] on div "27 Beta Your Notifications You have 0 alerts × You have 1 to charge for [DATE] …" at bounding box center [21, 262] width 43 height 524
drag, startPoint x: 115, startPoint y: 89, endPoint x: 49, endPoint y: 52, distance: 76.3
copy div "[DATE] 12:00PM [PERSON_NAME] [STREET_ADDRESS][PERSON_NAME] [PHONE_NUMBER]"
drag, startPoint x: 489, startPoint y: 310, endPoint x: 454, endPoint y: 300, distance: 35.9
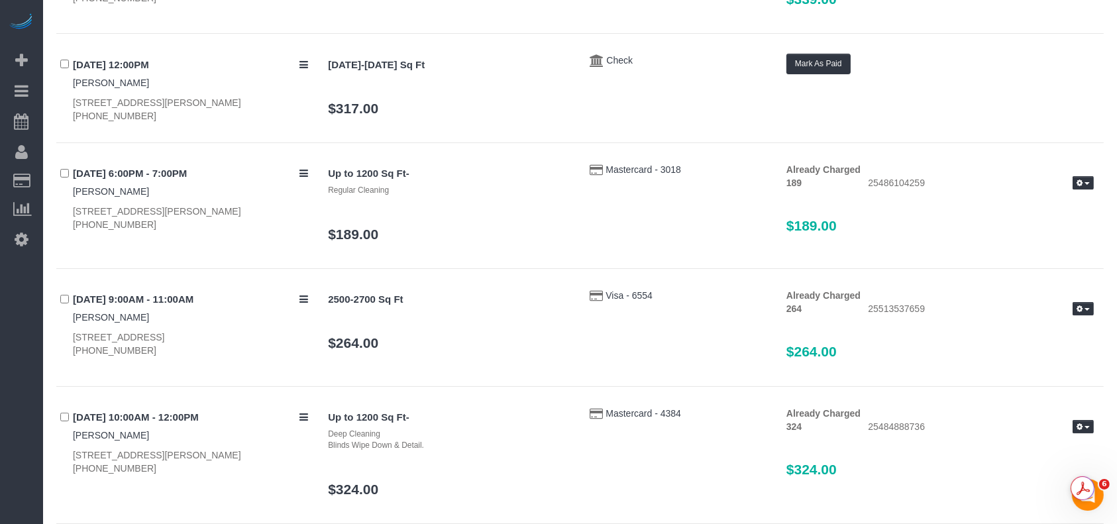
click at [489, 310] on div "2500-2700 Sq Ft $264.00" at bounding box center [449, 327] width 262 height 76
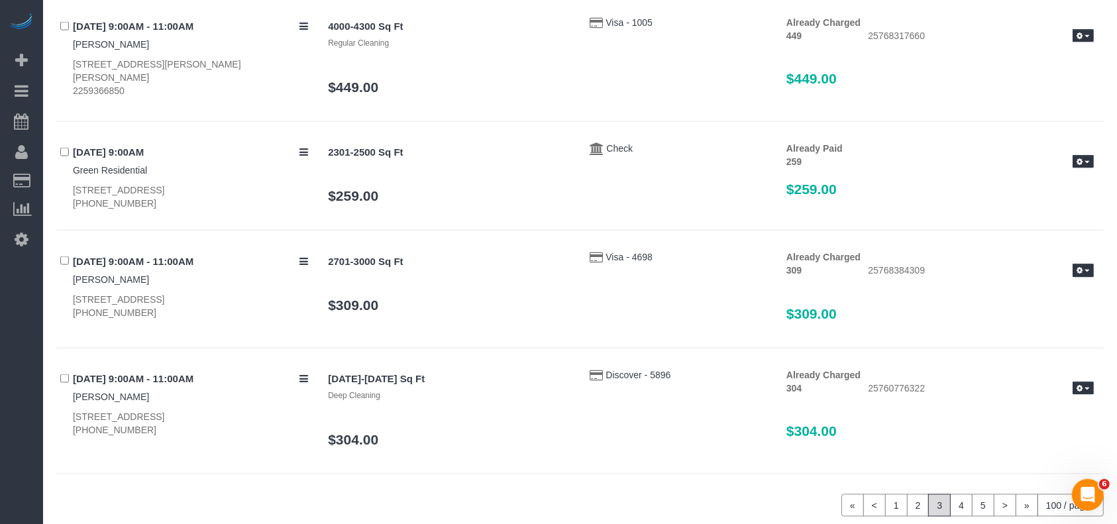
scroll to position [12053, 0]
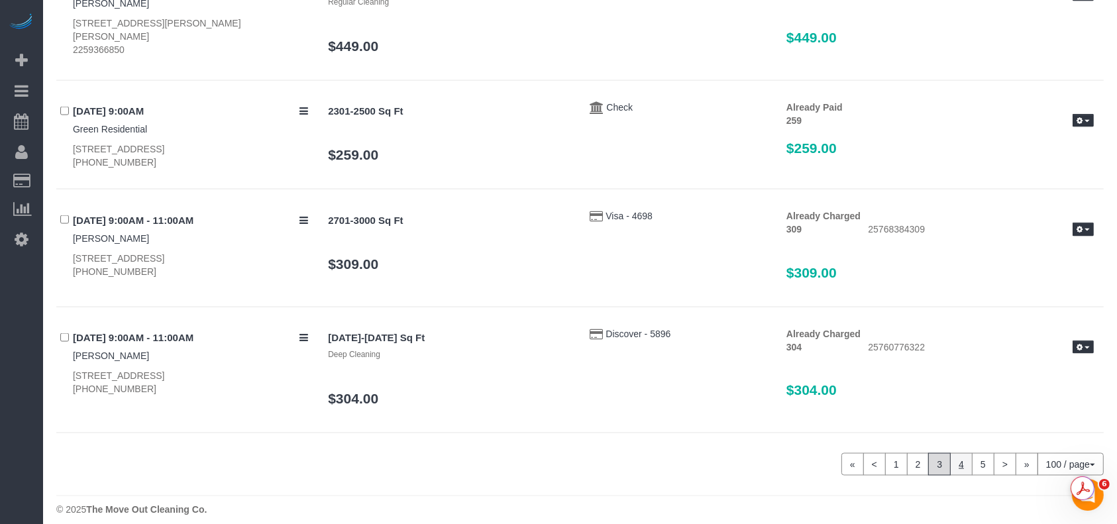
click at [959, 454] on link "4" at bounding box center [961, 464] width 23 height 23
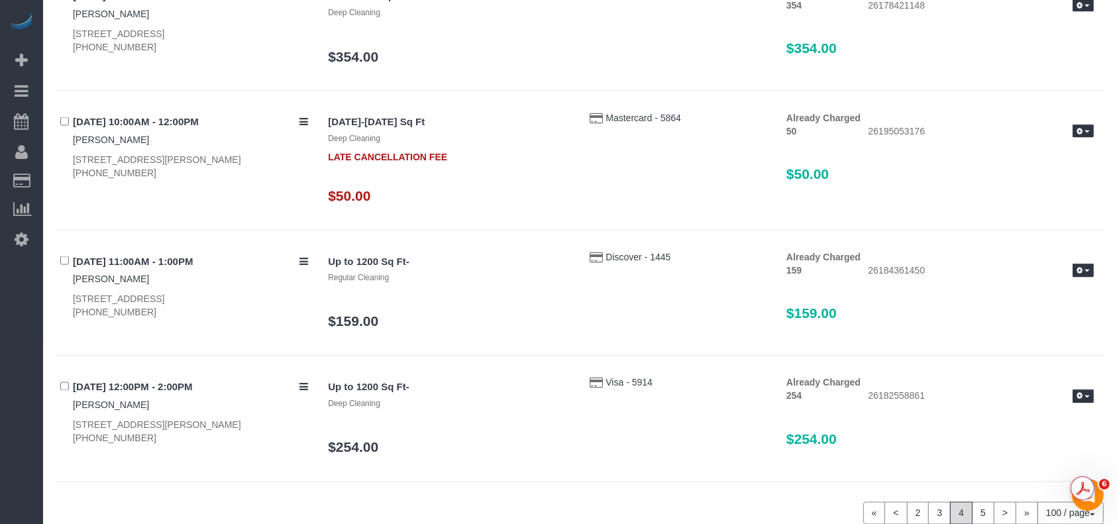
scroll to position [12349, 0]
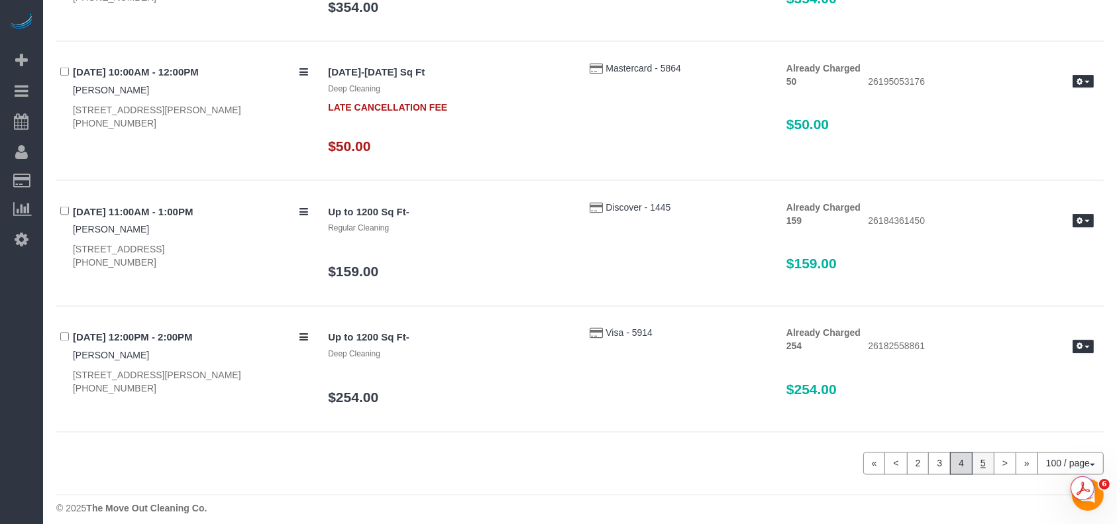
click at [982, 454] on link "5" at bounding box center [983, 463] width 23 height 23
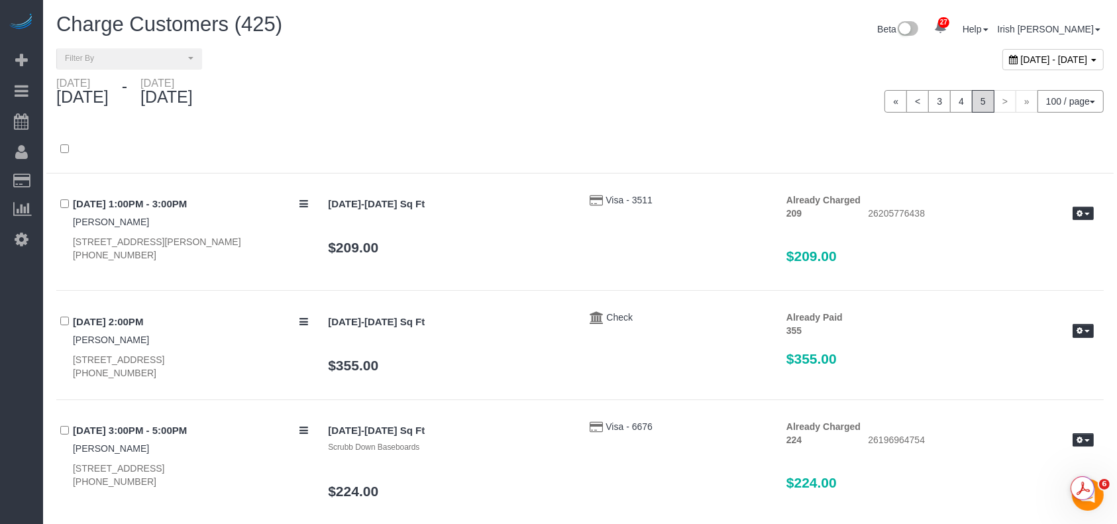
scroll to position [0, 0]
drag, startPoint x: 1002, startPoint y: 59, endPoint x: 1004, endPoint y: 66, distance: 7.1
click at [1021, 58] on span "[DATE] - [DATE]" at bounding box center [1054, 59] width 67 height 11
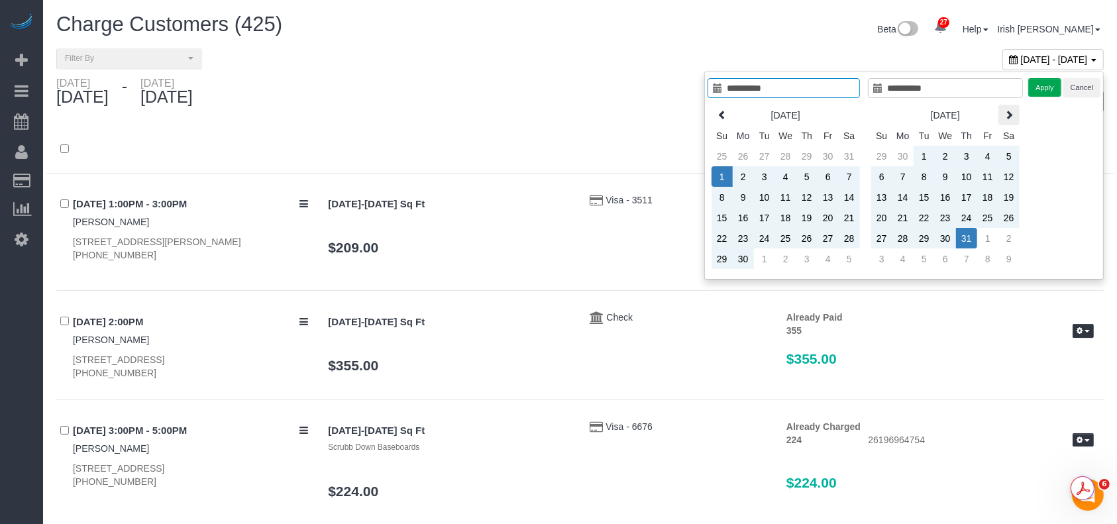
click at [1010, 111] on icon at bounding box center [1008, 114] width 9 height 9
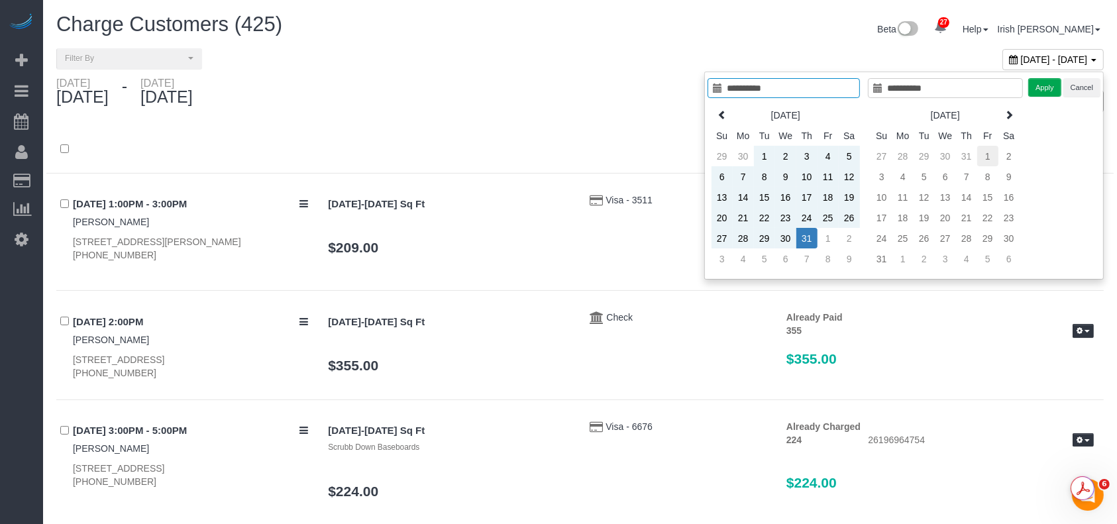
type input "**********"
click at [988, 148] on td "1" at bounding box center [987, 156] width 21 height 21
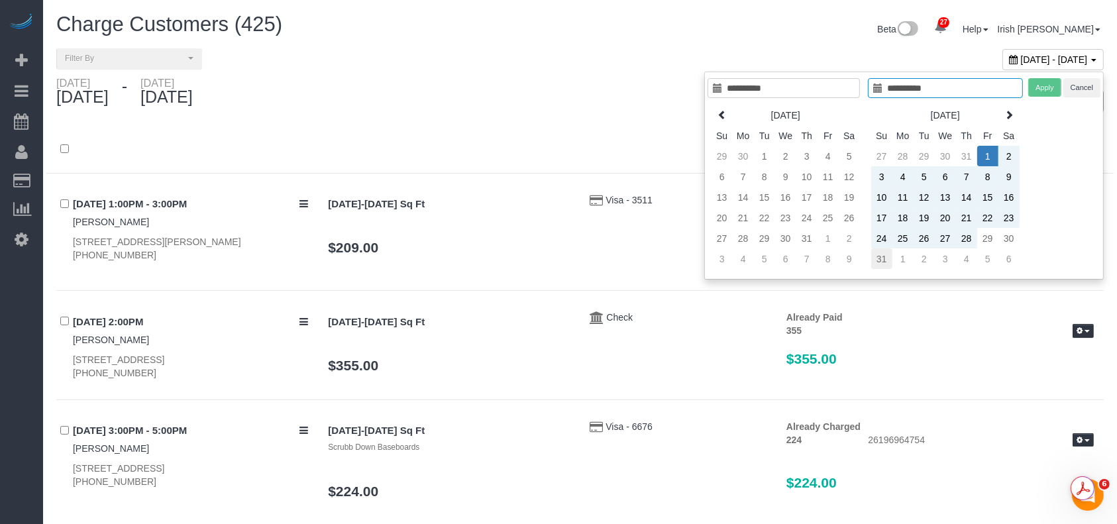
type input "**********"
click at [886, 252] on td "31" at bounding box center [881, 258] width 21 height 21
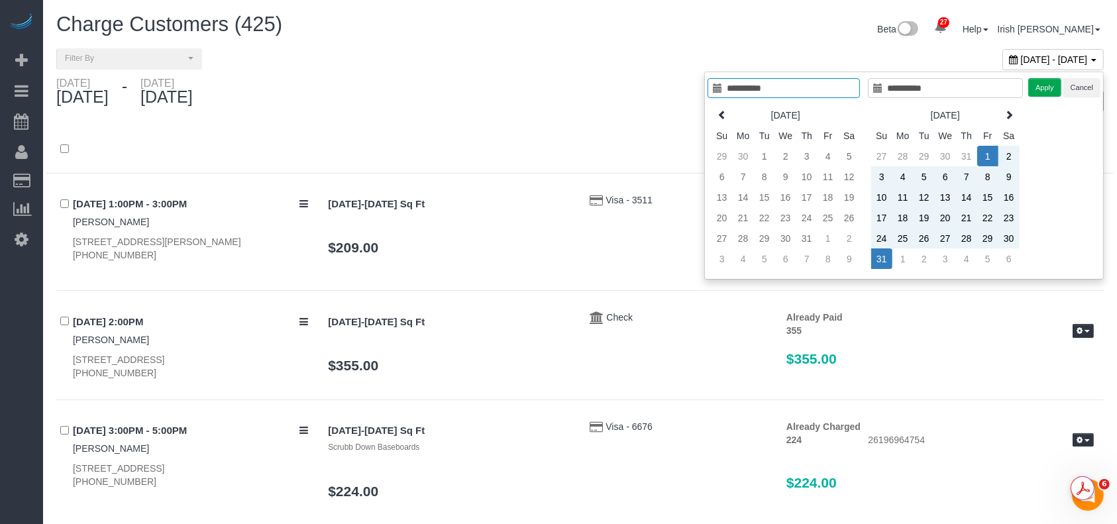
type input "**********"
click at [1051, 83] on button "Apply" at bounding box center [1044, 87] width 33 height 19
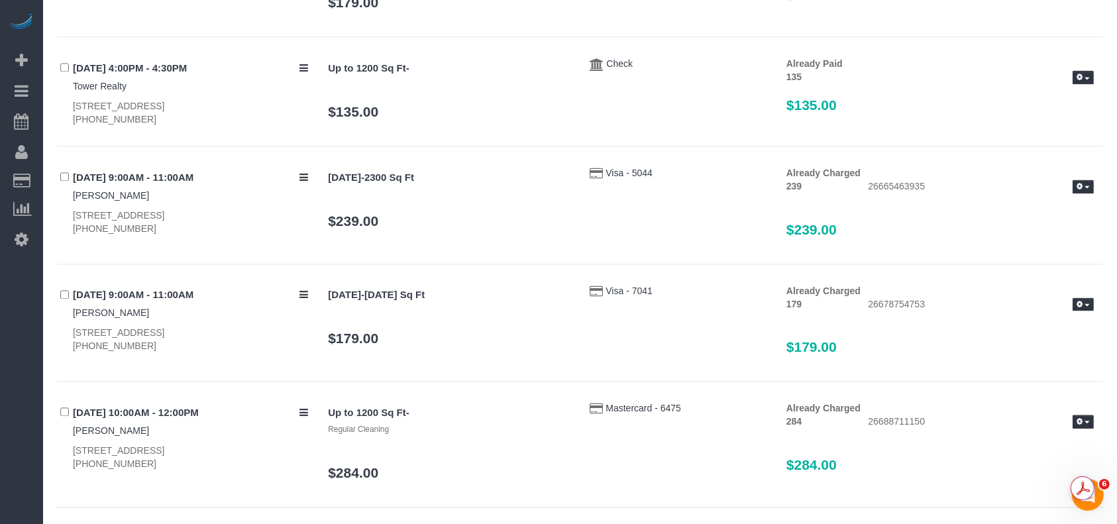
scroll to position [7949, 0]
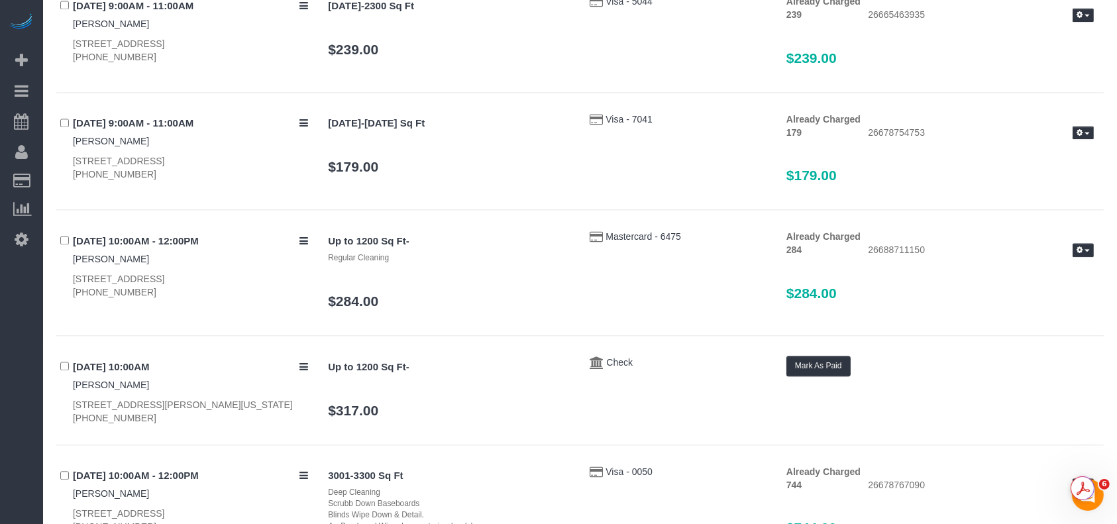
drag, startPoint x: 76, startPoint y: 358, endPoint x: 150, endPoint y: 407, distance: 88.4
click at [150, 407] on div "[DATE] 10:00AM [PERSON_NAME] [STREET_ADDRESS][PERSON_NAME][US_STATE] [PHONE_NUM…" at bounding box center [187, 390] width 262 height 69
copy div "[DATE] 10:00AM [PERSON_NAME] [STREET_ADDRESS][PERSON_NAME][US_STATE] [PHONE_NUM…"
click at [201, 313] on div "[DATE] 10:00AM - 12:00PM [PERSON_NAME] [STREET_ADDRESS] [PHONE_NUMBER] Up to 12…" at bounding box center [579, 283] width 1047 height 106
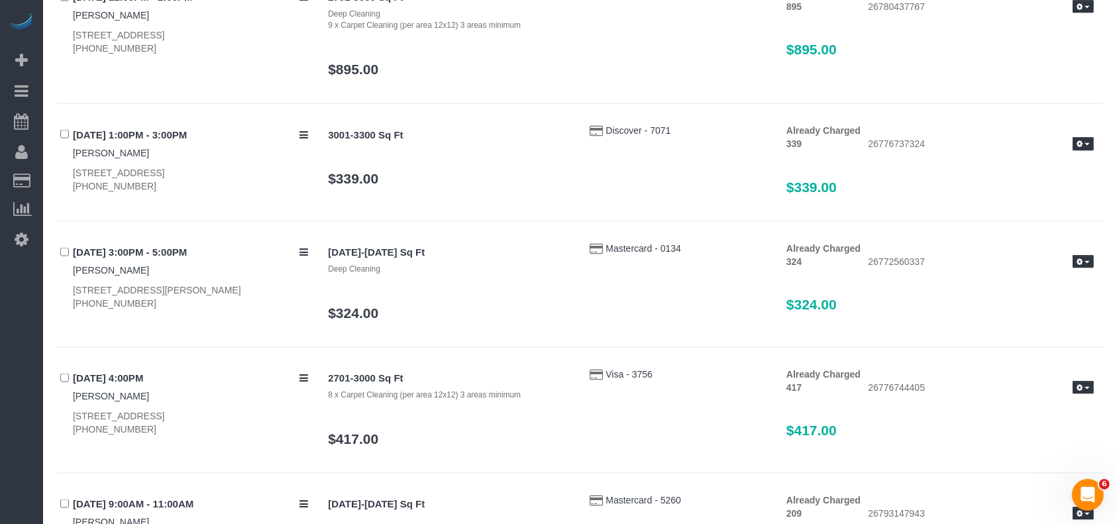
scroll to position [12288, 0]
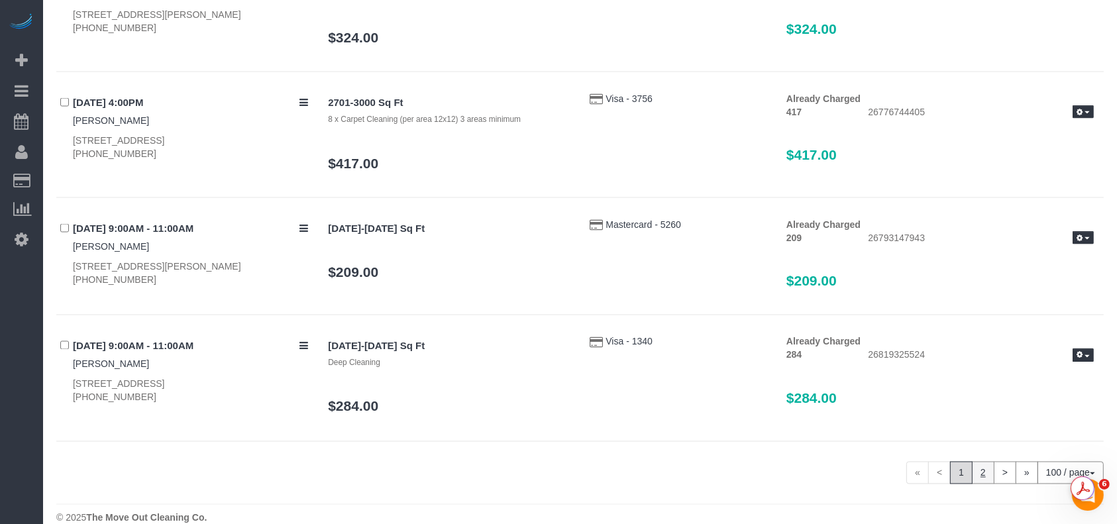
click at [980, 462] on link "2" at bounding box center [983, 473] width 23 height 23
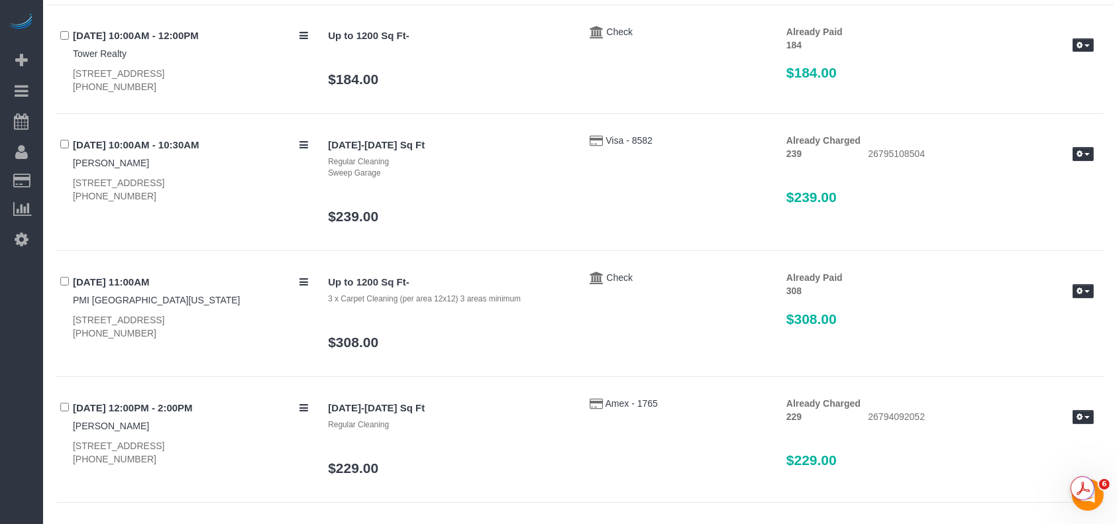
scroll to position [0, 0]
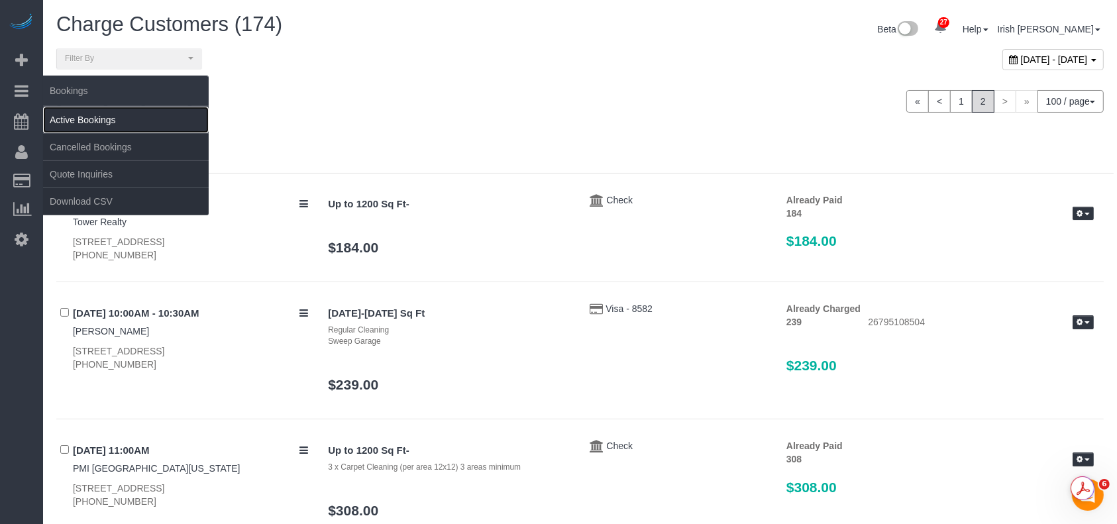
click at [93, 119] on link "Active Bookings" at bounding box center [126, 120] width 166 height 26
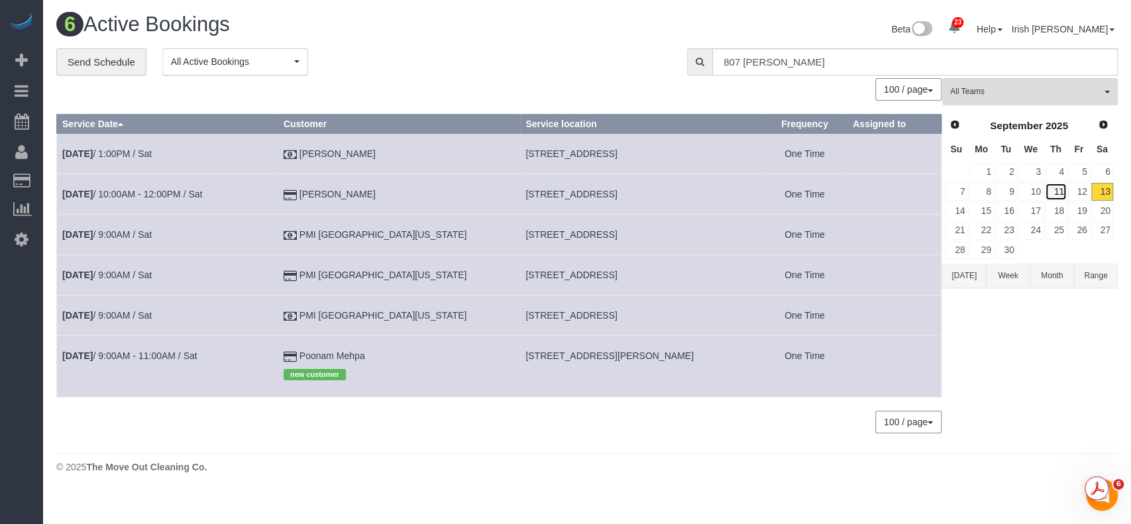
click at [1056, 191] on link "11" at bounding box center [1056, 192] width 22 height 18
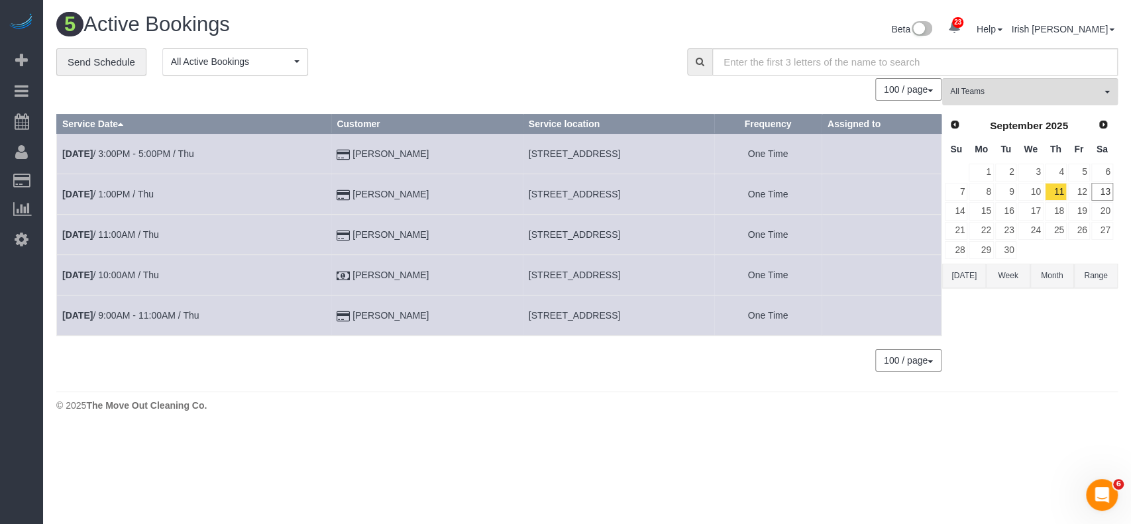
click at [959, 278] on button "[DATE]" at bounding box center [964, 276] width 44 height 25
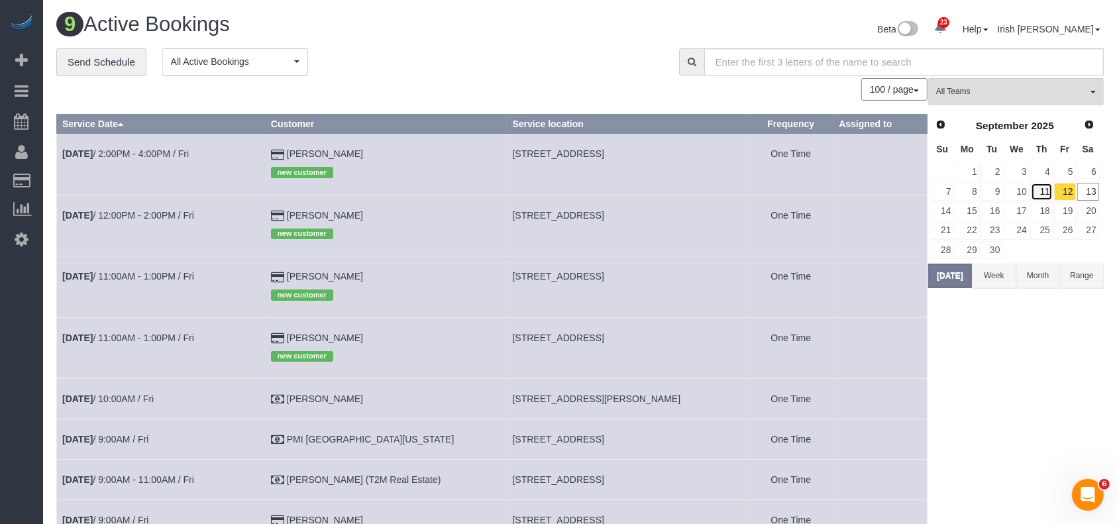
click at [1042, 187] on link "11" at bounding box center [1042, 192] width 22 height 18
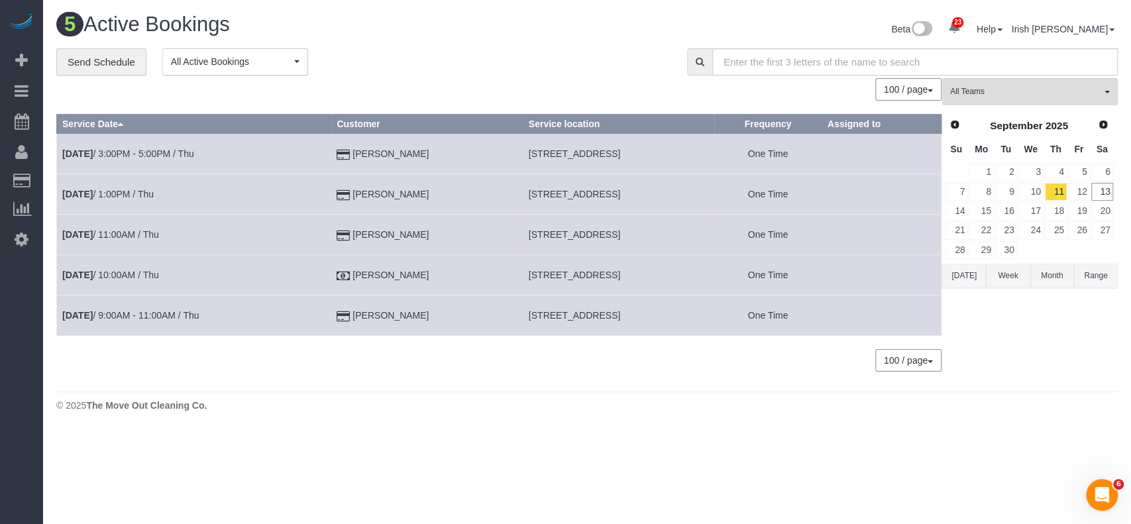
drag, startPoint x: 492, startPoint y: 152, endPoint x: 619, endPoint y: 151, distance: 127.2
click at [619, 151] on tr "[DATE] 3:00PM - 5:00PM / Thu [PERSON_NAME] [STREET_ADDRESS] One Time" at bounding box center [499, 154] width 884 height 40
copy tr "[STREET_ADDRESS][PERSON_NAME],"
click at [949, 268] on button "[DATE]" at bounding box center [964, 276] width 44 height 25
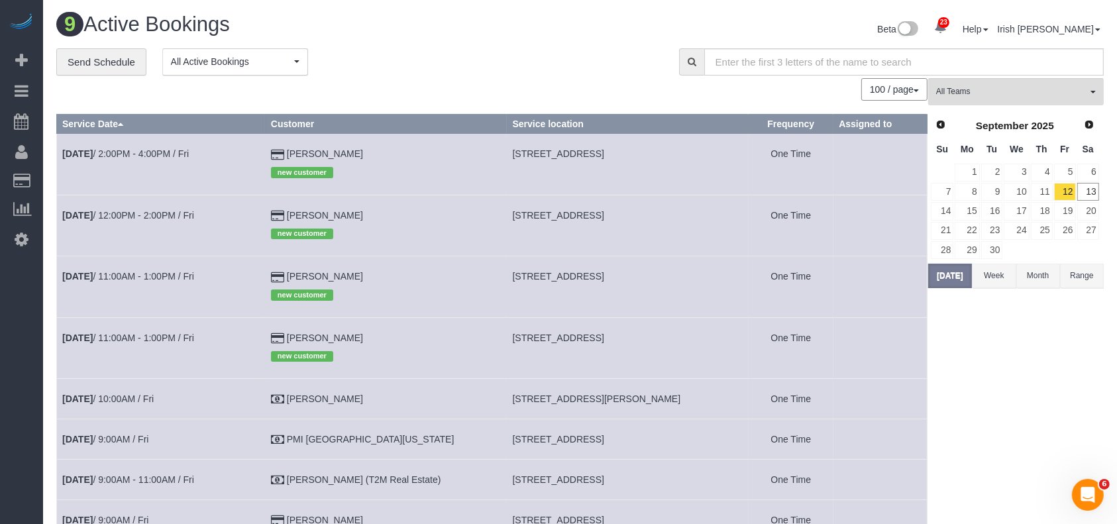
drag, startPoint x: 385, startPoint y: 209, endPoint x: 284, endPoint y: 207, distance: 100.7
click at [285, 211] on tr "[DATE] 12:00PM - 2:00PM / Fri [PERSON_NAME] new customer [STREET_ADDRESS] One T…" at bounding box center [492, 225] width 870 height 61
copy tr "[PERSON_NAME]"
click at [142, 215] on link "[DATE] 12:00PM - 2:00PM / Fri" at bounding box center [128, 215] width 132 height 11
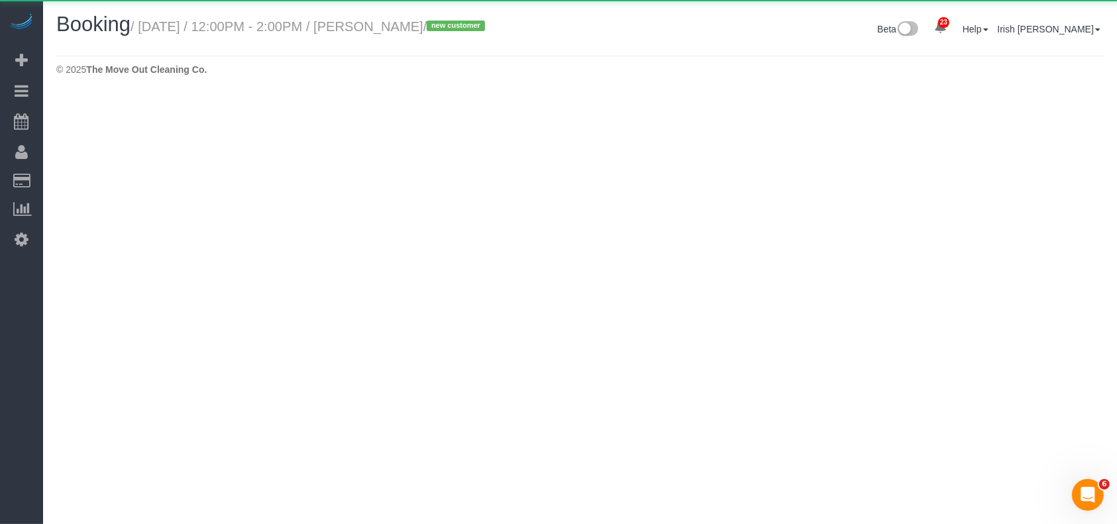
select select "[GEOGRAPHIC_DATA]"
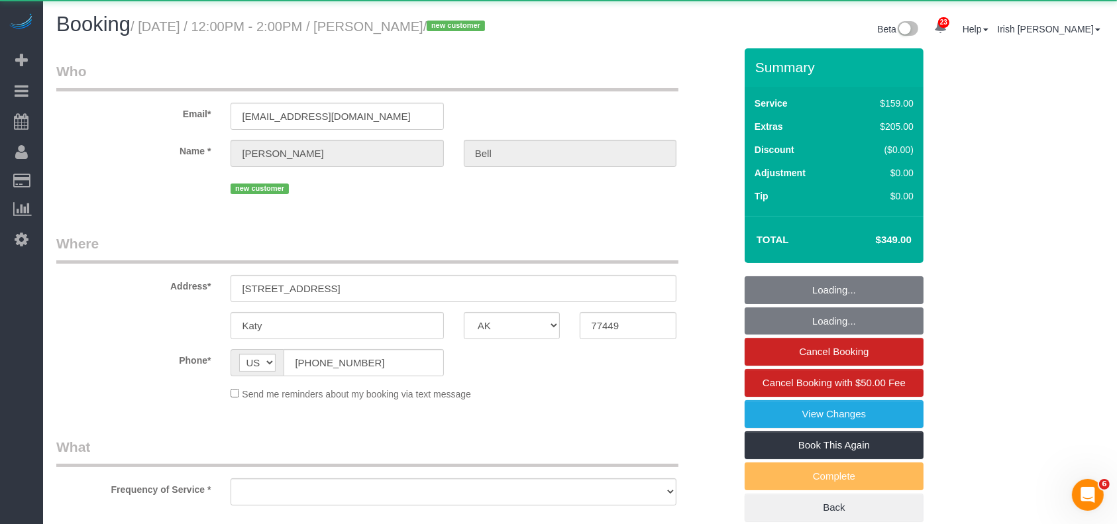
select select "object:33269"
select select "string:fspay-9f20d73a-2606-48f5-a763-3d8b5ba7d44b"
select select "3"
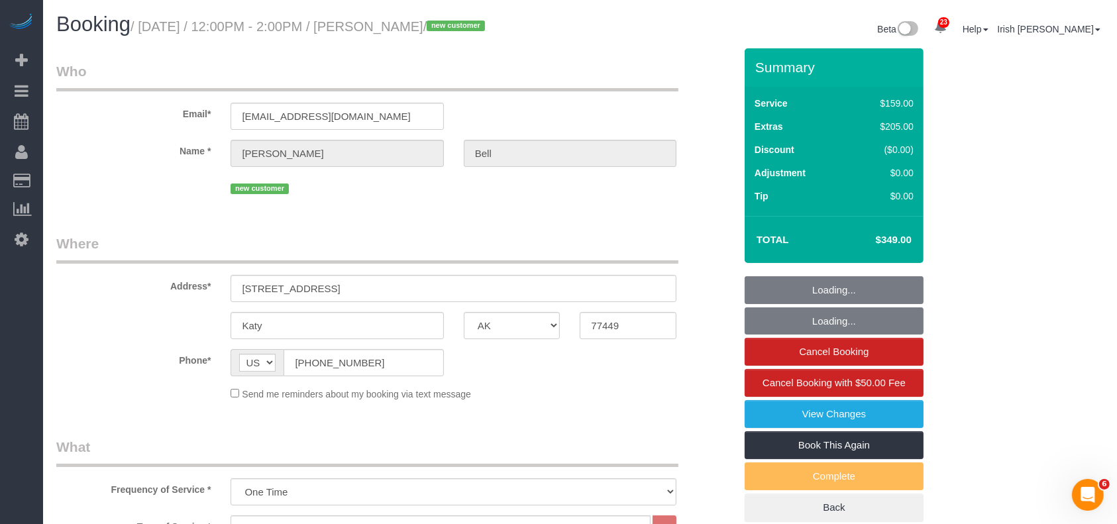
select select "spot173"
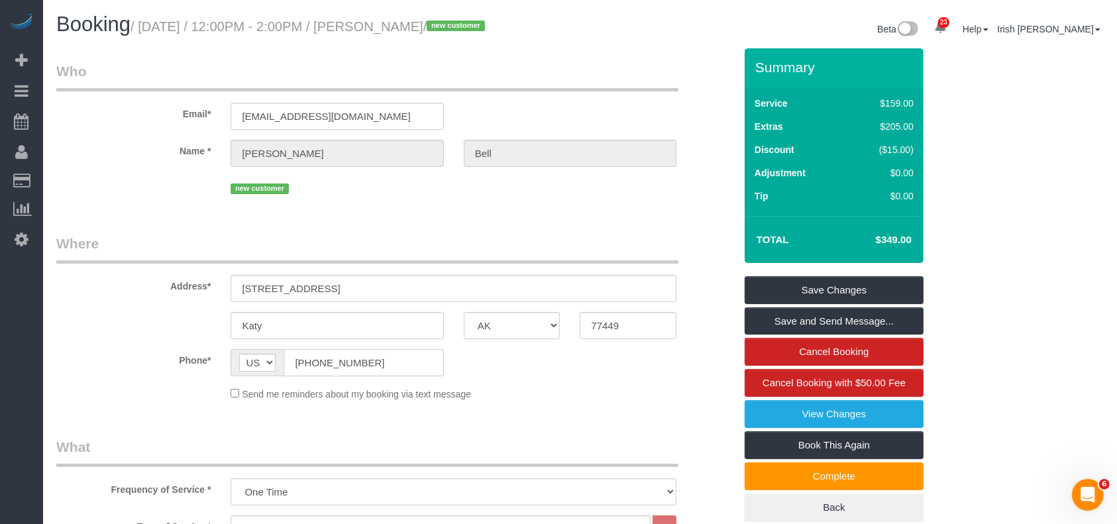
drag, startPoint x: 364, startPoint y: 362, endPoint x: 226, endPoint y: 345, distance: 138.9
click at [223, 352] on div "AF AL DZ AD AO AI AQ AG AR AM AW AU AT AZ BS BH BD BB BY BE BZ BJ BM BT BO BA B…" at bounding box center [337, 362] width 233 height 27
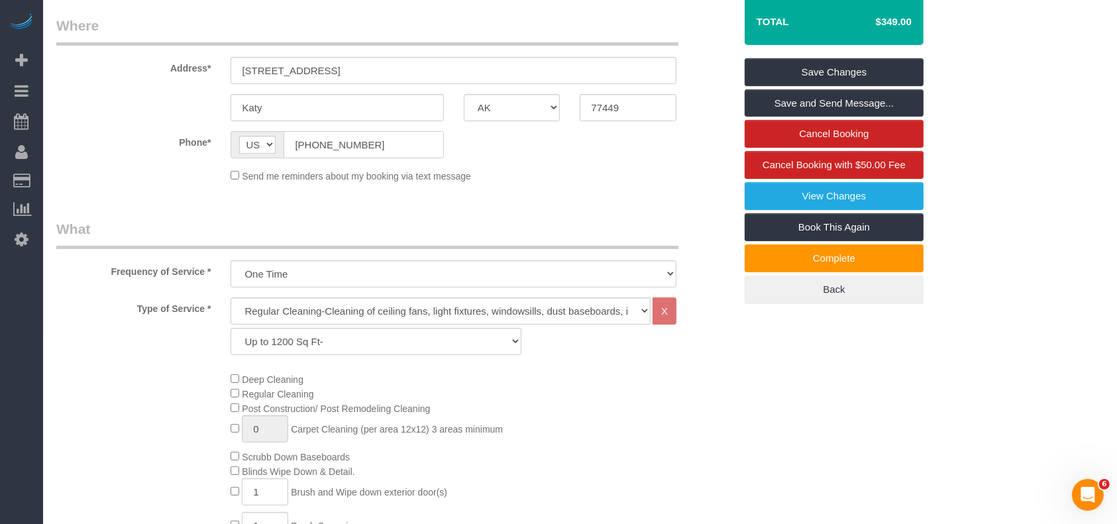
scroll to position [88, 0]
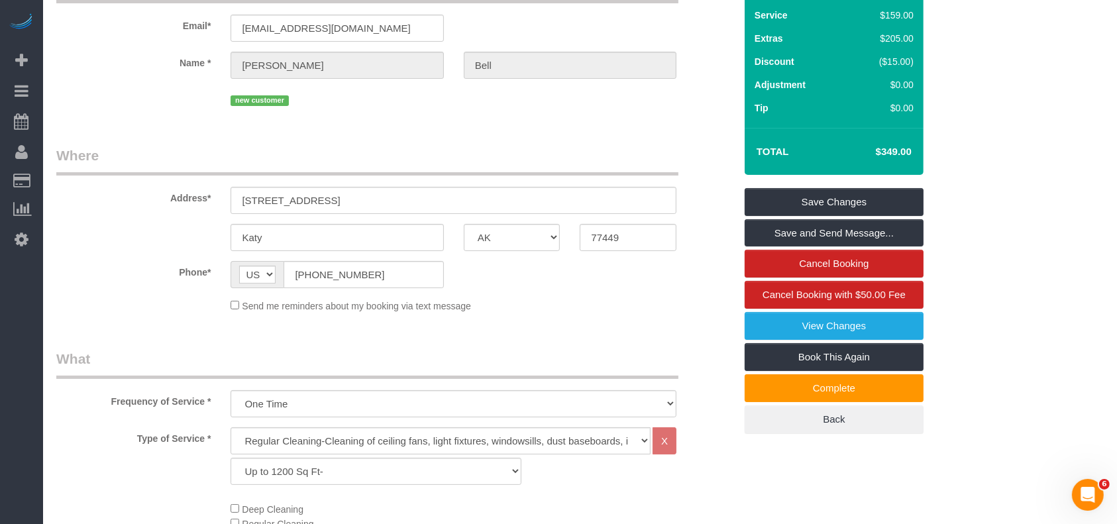
click at [356, 305] on span "Send me reminders about my booking via text message" at bounding box center [356, 306] width 229 height 11
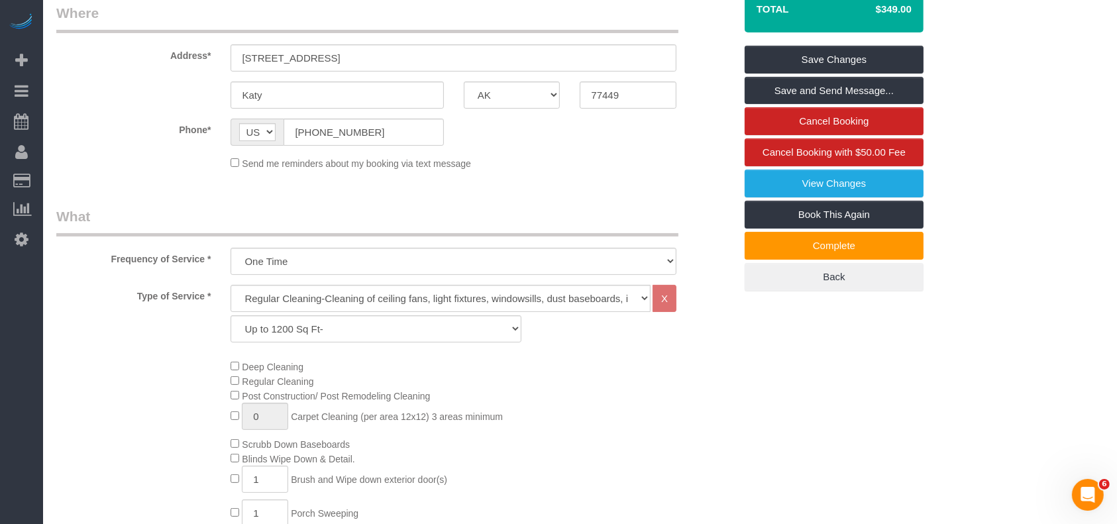
scroll to position [353, 0]
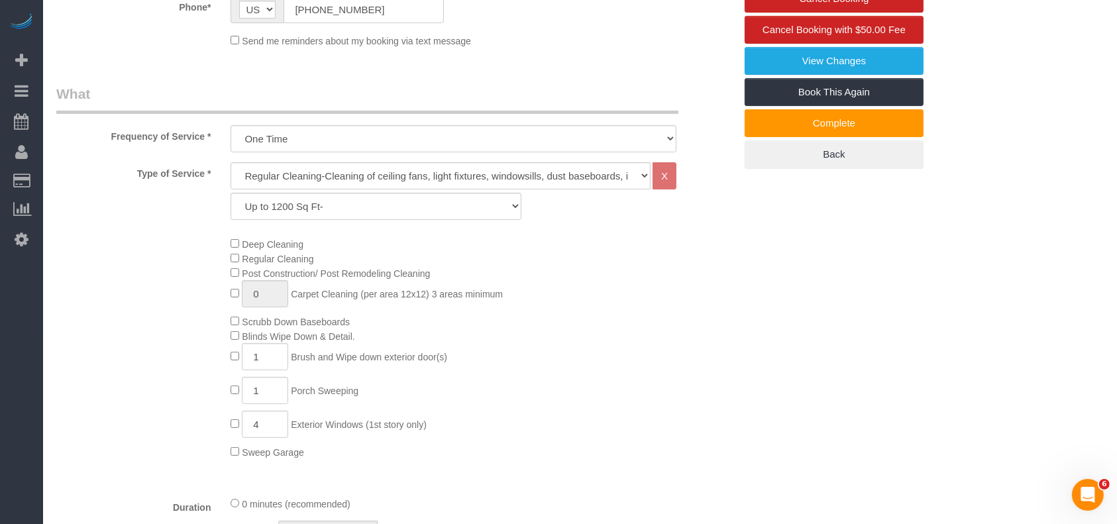
click at [74, 372] on div "Deep Cleaning Regular Cleaning Post Construction/ Post Remodeling Cleaning 0 Ca…" at bounding box center [395, 347] width 698 height 223
drag, startPoint x: 80, startPoint y: 301, endPoint x: 97, endPoint y: 263, distance: 42.1
click at [79, 302] on div "Deep Cleaning Regular Cleaning Post Construction/ Post Remodeling Cleaning 0 Ca…" at bounding box center [395, 347] width 698 height 223
drag, startPoint x: 259, startPoint y: 358, endPoint x: 244, endPoint y: 358, distance: 15.2
click at [244, 358] on input "1" at bounding box center [265, 356] width 46 height 27
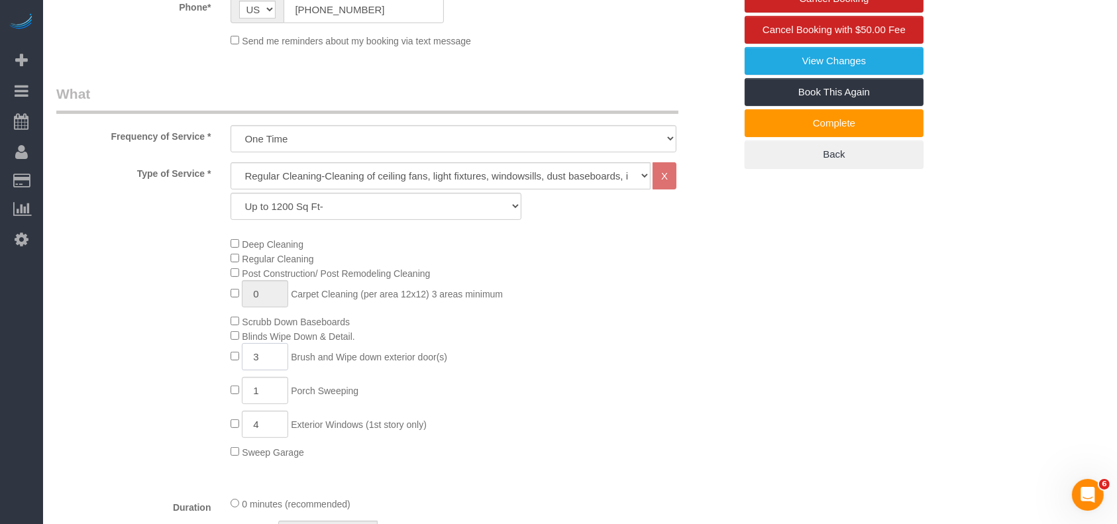
type input "3"
click at [223, 415] on div "Deep Cleaning Regular Cleaning Post Construction/ Post Remodeling Cleaning 0 Ca…" at bounding box center [482, 347] width 523 height 223
click at [235, 420] on div "Deep Cleaning Regular Cleaning Post Construction/ Post Remodeling Cleaning 0 Ca…" at bounding box center [482, 347] width 523 height 223
click at [239, 430] on span "1 Exterior Windows (1st story only)" at bounding box center [328, 424] width 195 height 11
type input "2"
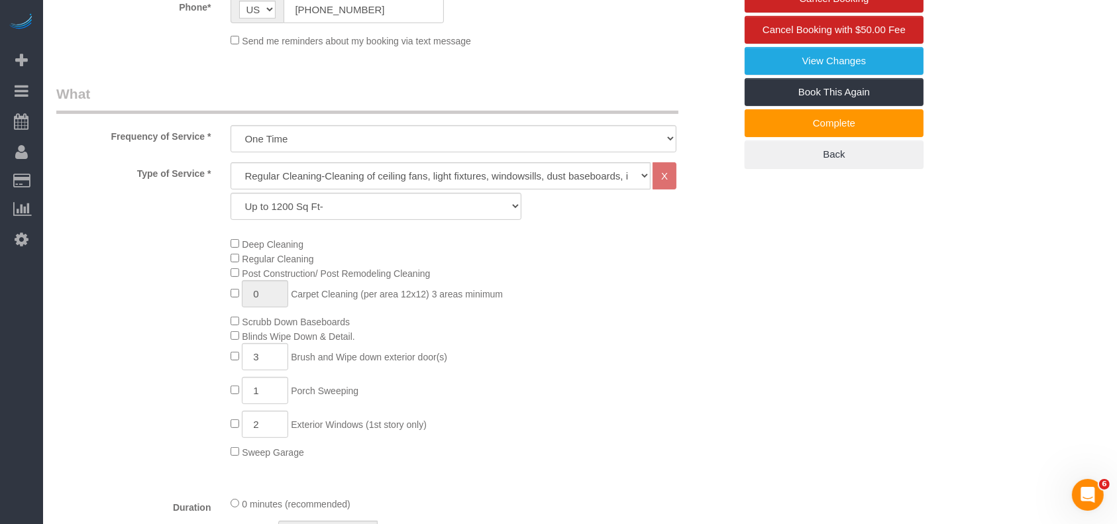
click at [596, 424] on div "Deep Cleaning Regular Cleaning Post Construction/ Post Remodeling Cleaning 0 Ca…" at bounding box center [482, 347] width 523 height 223
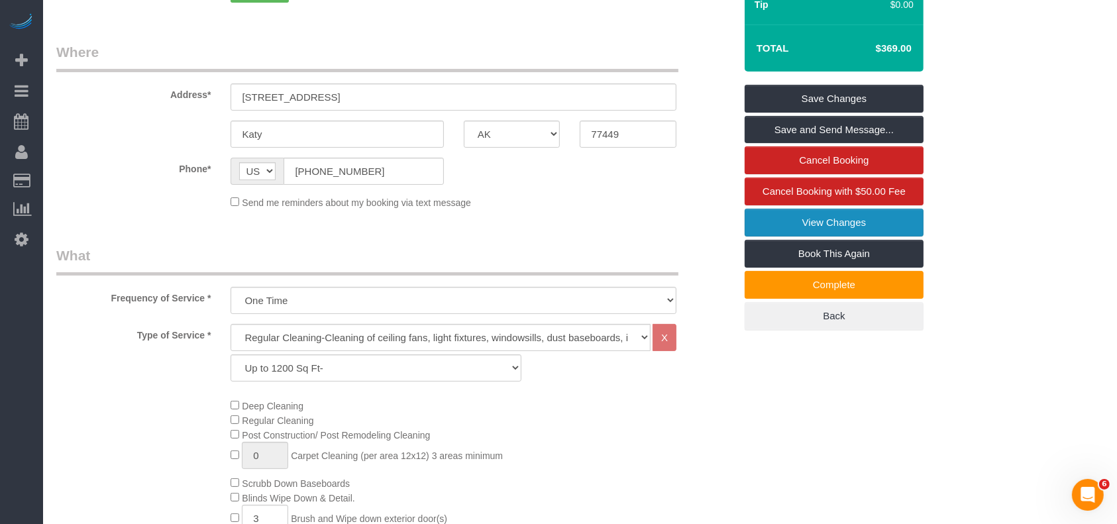
scroll to position [176, 0]
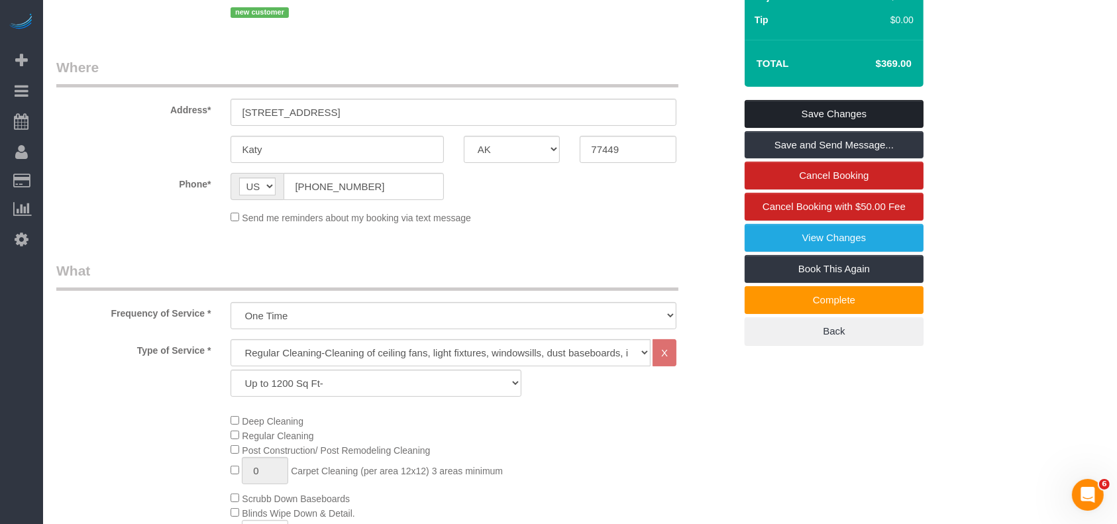
click at [806, 105] on link "Save Changes" at bounding box center [834, 114] width 179 height 28
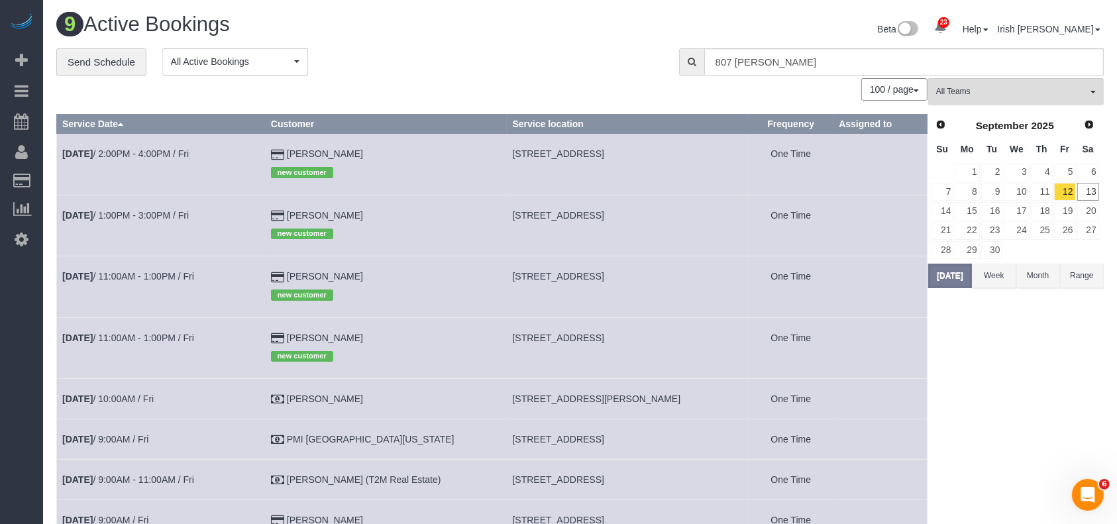
drag, startPoint x: 329, startPoint y: 148, endPoint x: 276, endPoint y: 142, distance: 53.3
click at [276, 142] on tr "[DATE] 2:00PM - 4:00PM / Fri [PERSON_NAME] new customer [STREET_ADDRESS] One Ti…" at bounding box center [492, 164] width 870 height 61
copy tr "[PERSON_NAME]"
click at [1086, 196] on link "13" at bounding box center [1088, 192] width 22 height 18
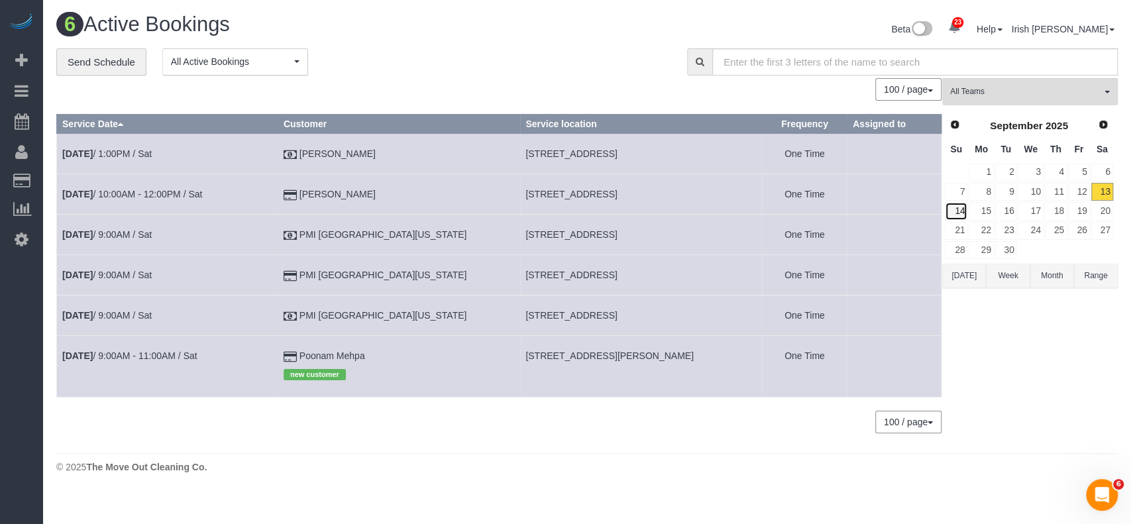
click at [957, 213] on link "14" at bounding box center [956, 211] width 23 height 18
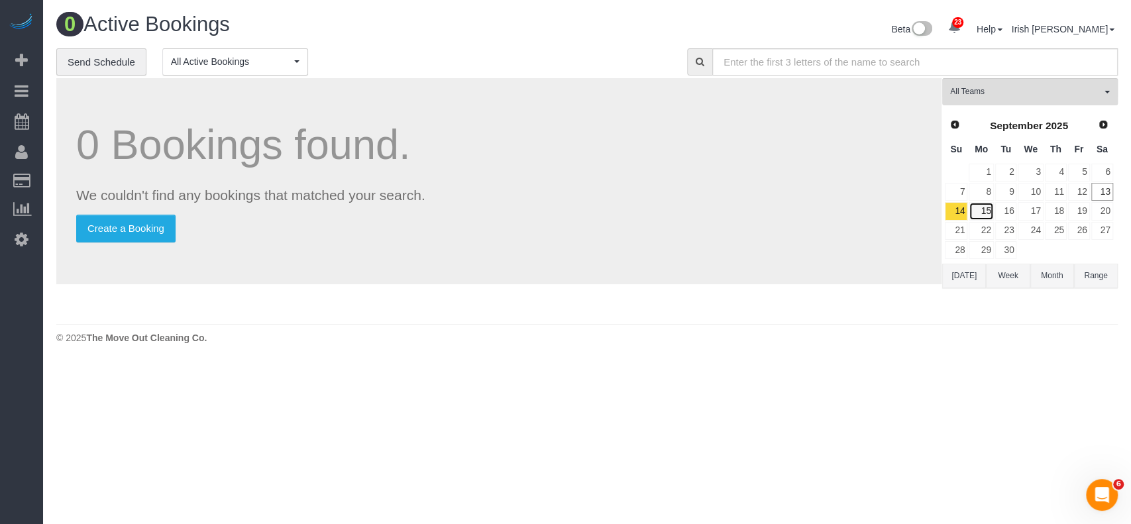
click at [982, 205] on link "15" at bounding box center [981, 211] width 25 height 18
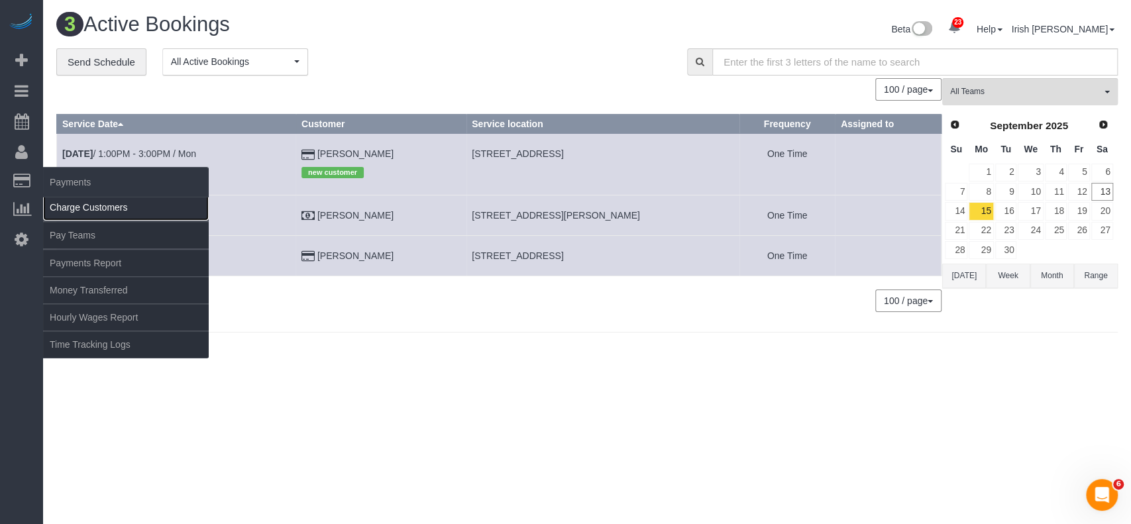
click at [68, 209] on link "Charge Customers" at bounding box center [126, 207] width 166 height 26
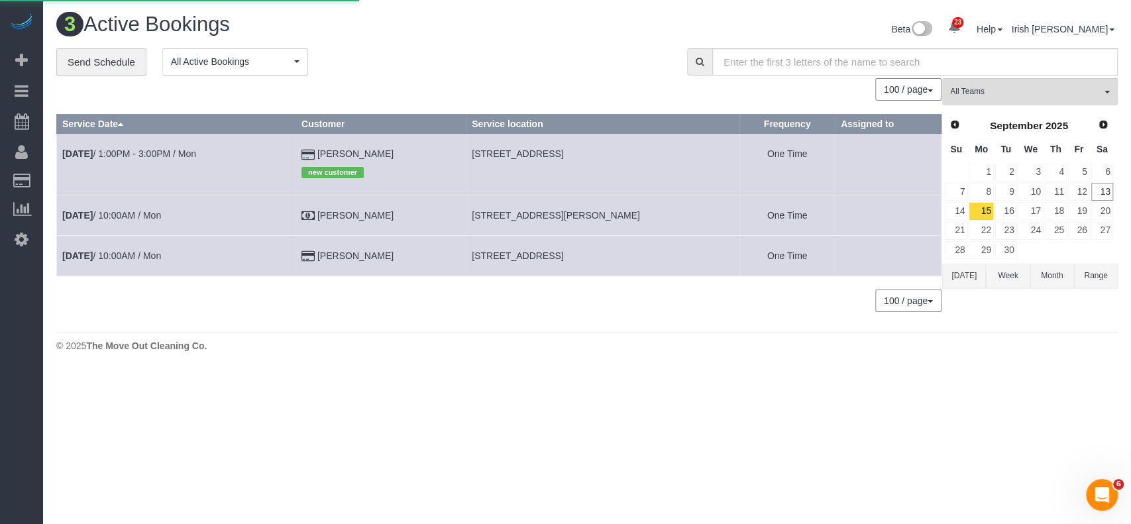
select select
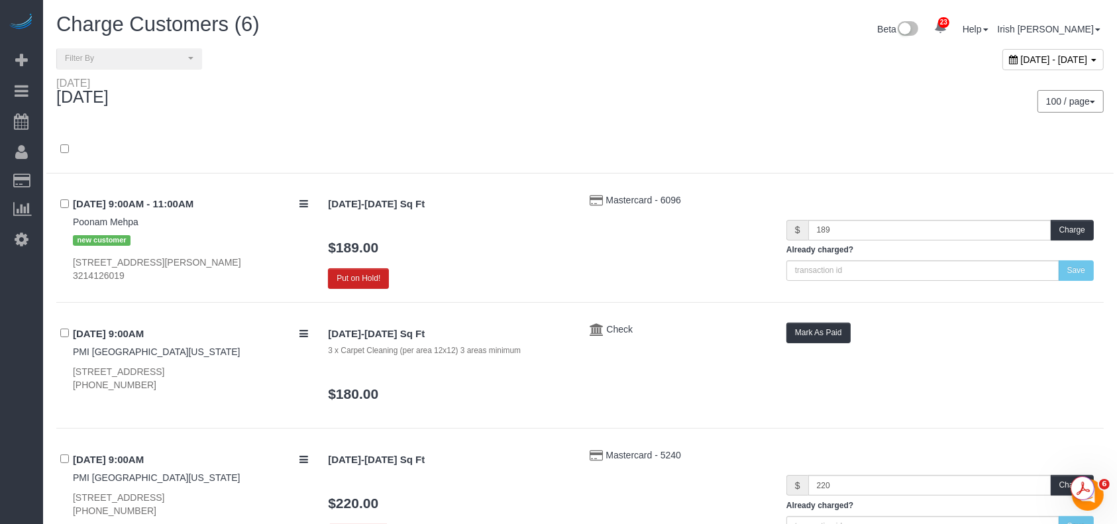
click at [51, 331] on div "**********" at bounding box center [579, 513] width 1067 height 931
click at [1021, 56] on span "[DATE] - [DATE]" at bounding box center [1054, 59] width 67 height 11
type input "**********"
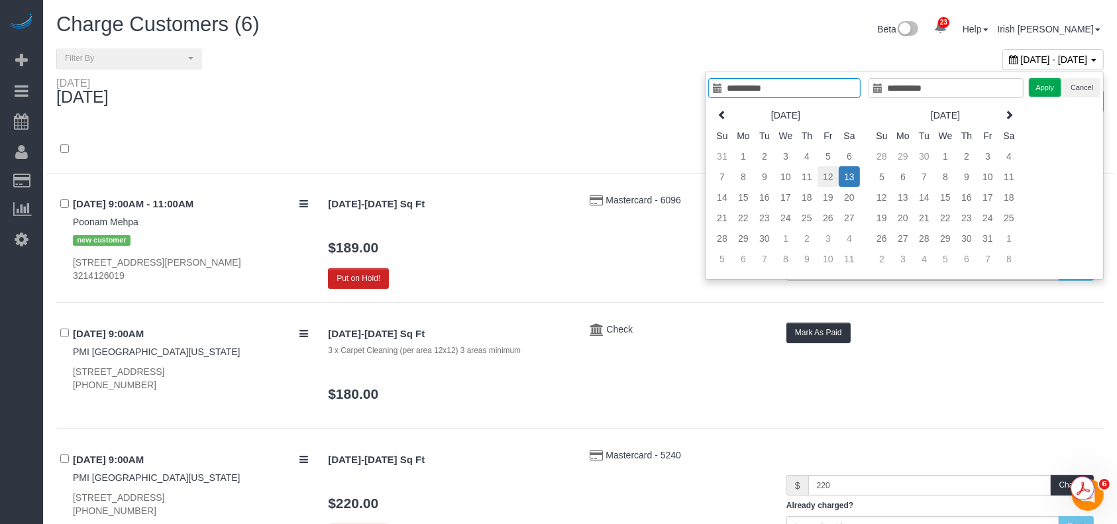
type input "**********"
click at [827, 171] on td "12" at bounding box center [827, 176] width 21 height 21
type input "**********"
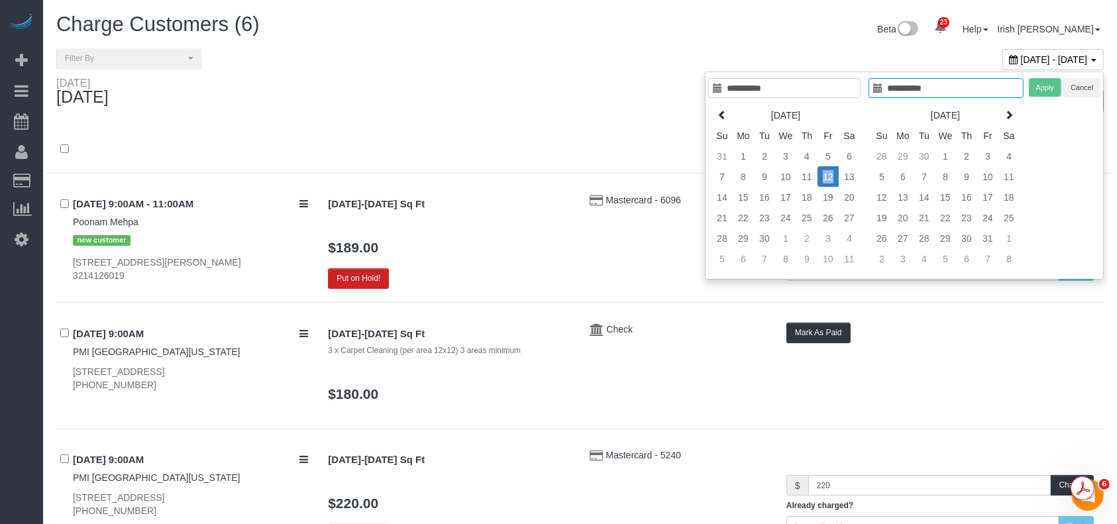
click at [827, 171] on td "12" at bounding box center [827, 176] width 21 height 21
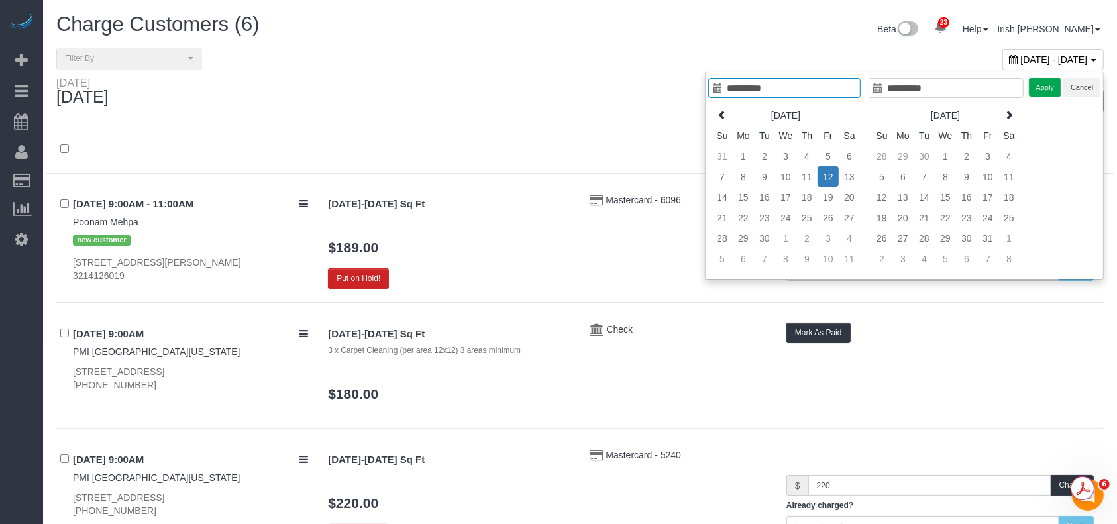
type input "**********"
click at [1036, 90] on button "Apply" at bounding box center [1045, 87] width 33 height 19
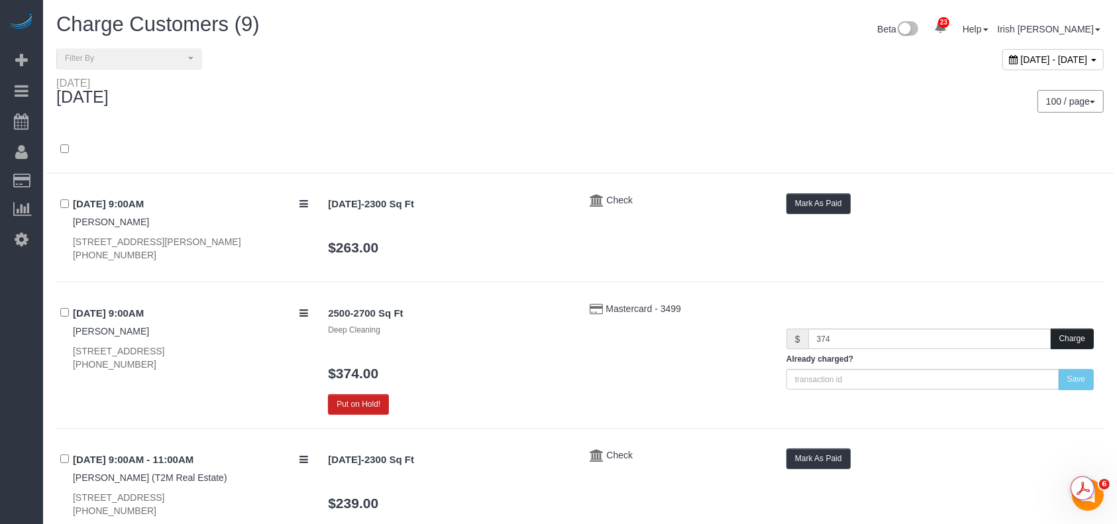
click at [1075, 332] on button "Charge" at bounding box center [1072, 339] width 43 height 21
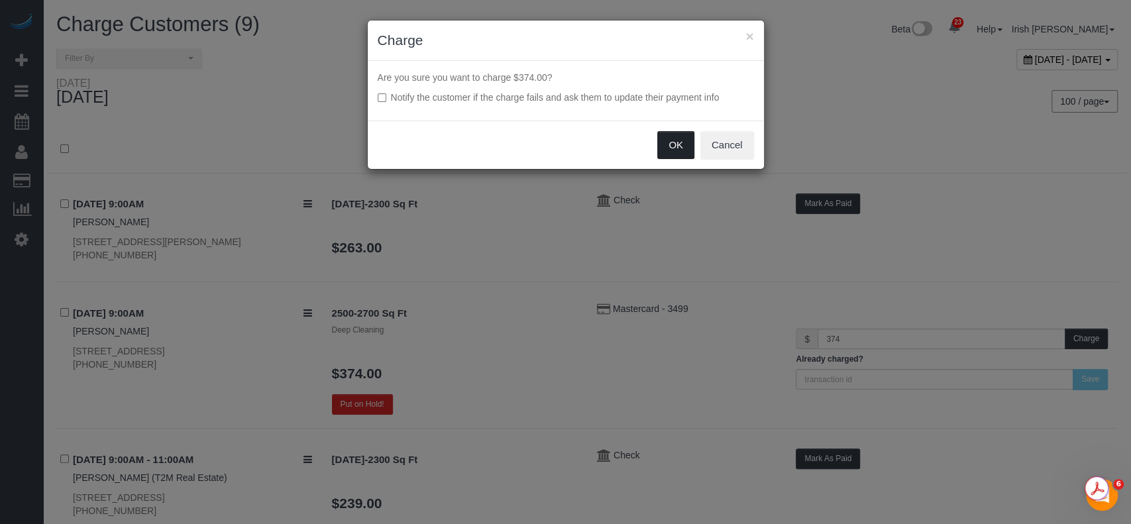
click at [673, 143] on button "OK" at bounding box center [675, 145] width 37 height 28
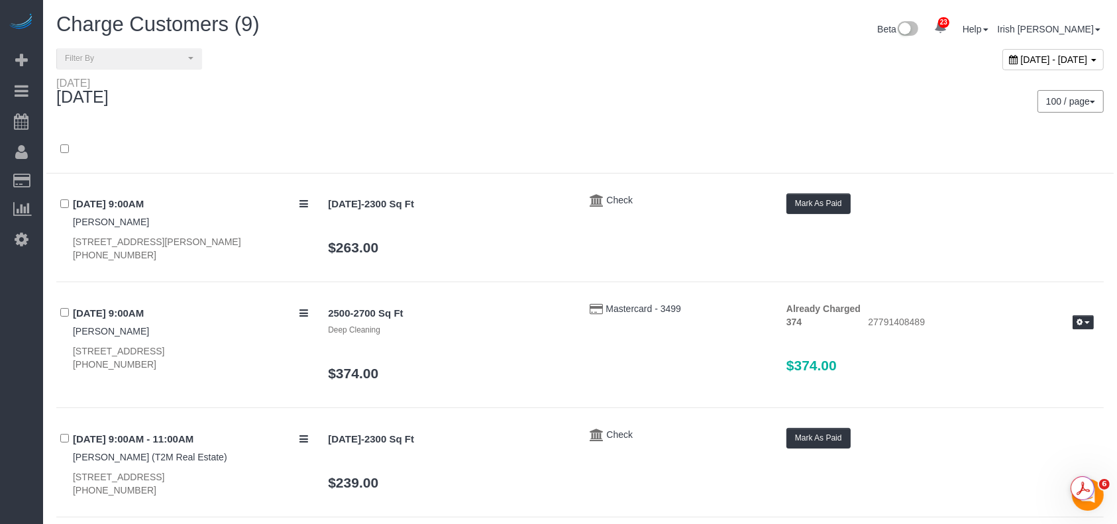
click at [187, 236] on div "[STREET_ADDRESS][PERSON_NAME] [PHONE_NUMBER]" at bounding box center [190, 248] width 235 height 26
copy div "[STREET_ADDRESS][PERSON_NAME]"
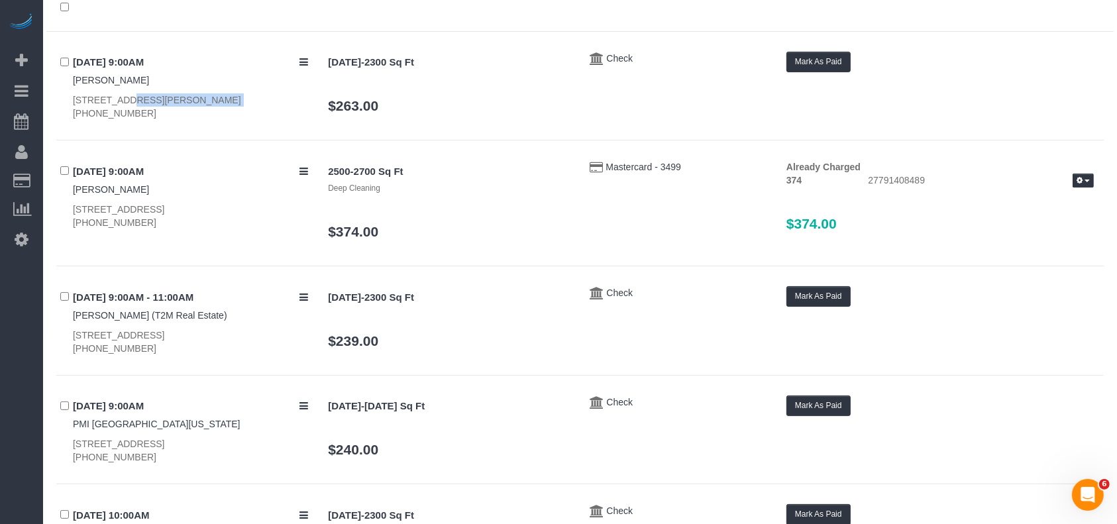
scroll to position [353, 0]
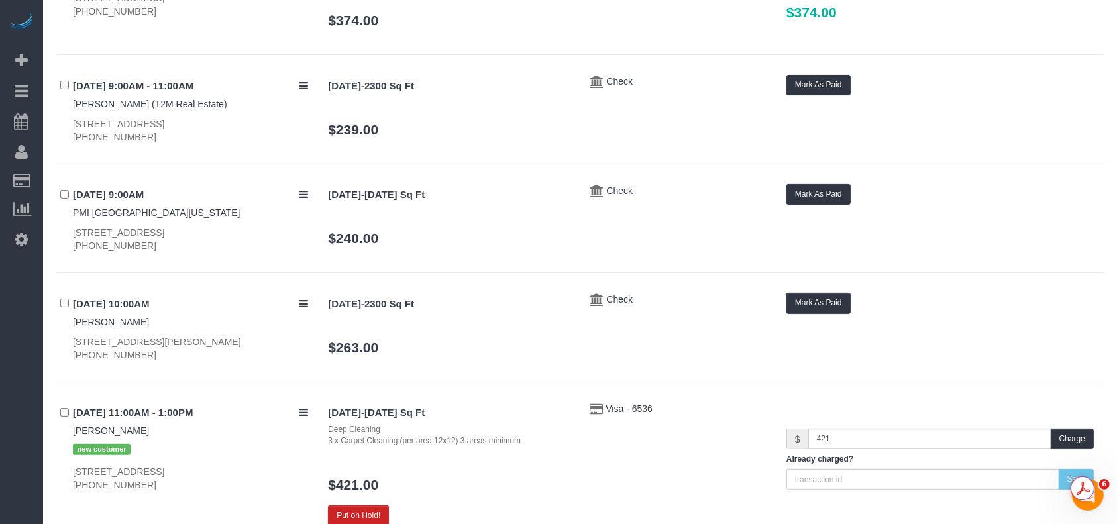
click at [148, 340] on div "[STREET_ADDRESS][PERSON_NAME] [PHONE_NUMBER]" at bounding box center [190, 348] width 235 height 26
copy div "[STREET_ADDRESS][PERSON_NAME]"
click at [0, 384] on div "23 Beta Your Notifications You have 0 alerts × You have 1 to charge for [DATE] …" at bounding box center [21, 262] width 43 height 524
